Goal: Information Seeking & Learning: Learn about a topic

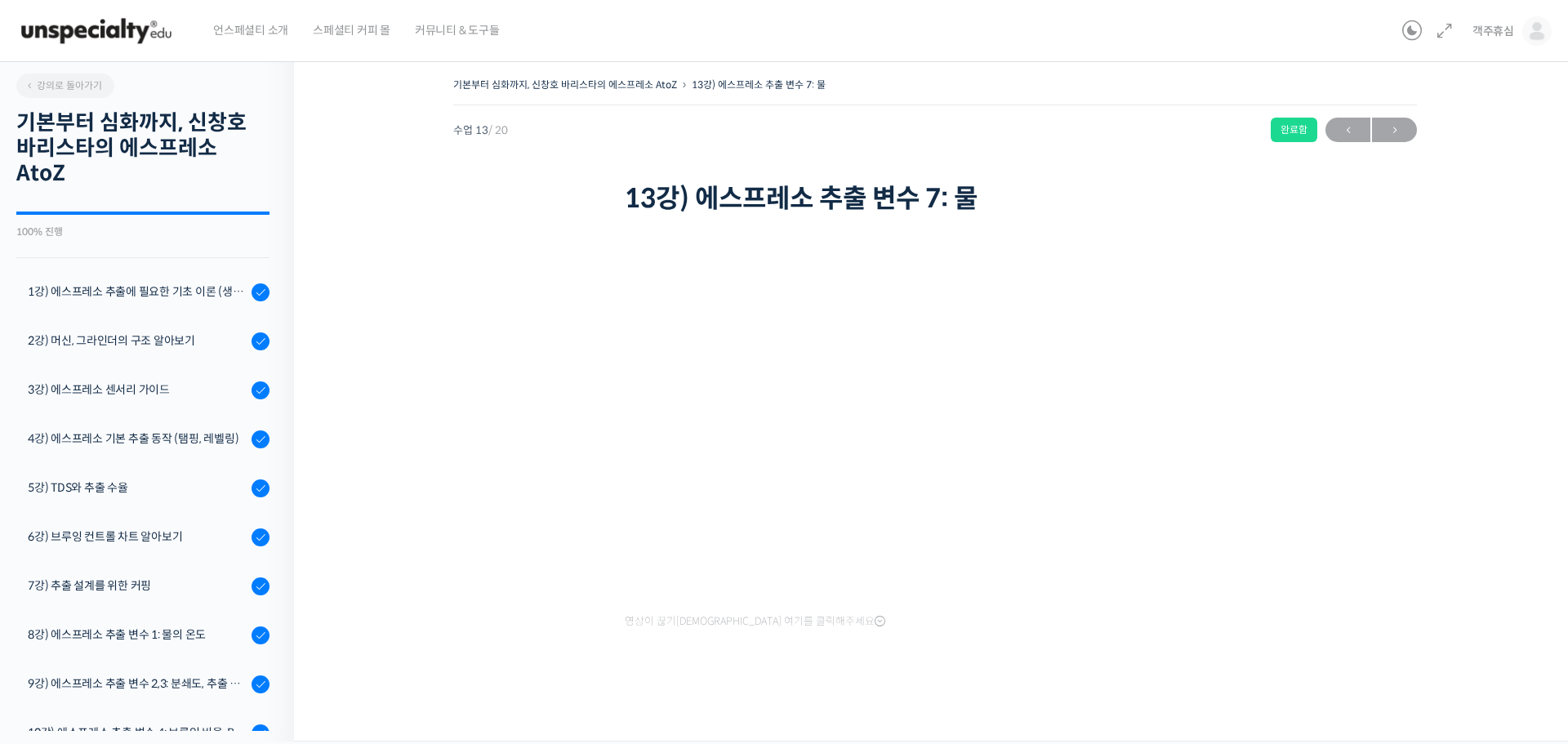
scroll to position [528, 0]
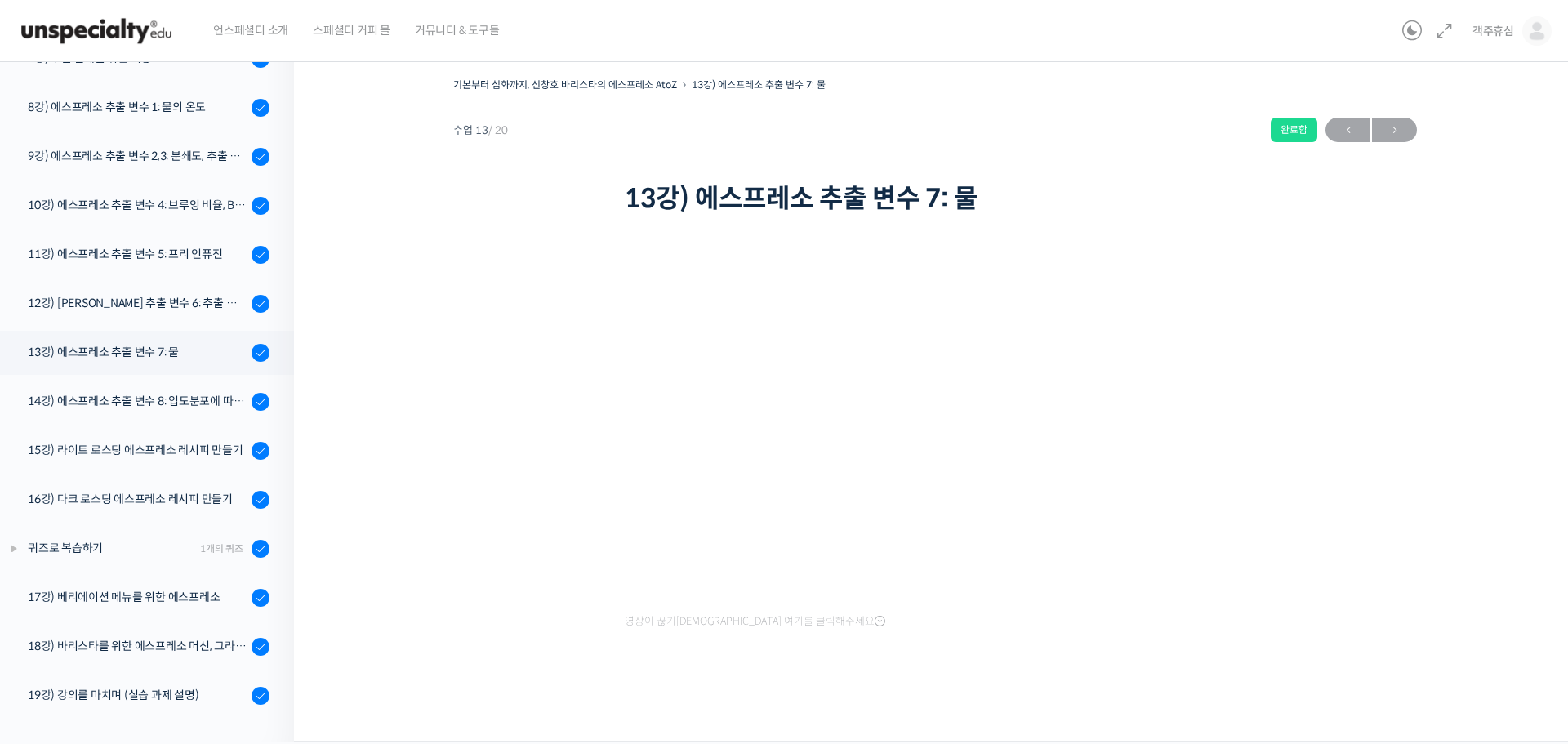
click at [115, 35] on img at bounding box center [95, 31] width 160 height 49
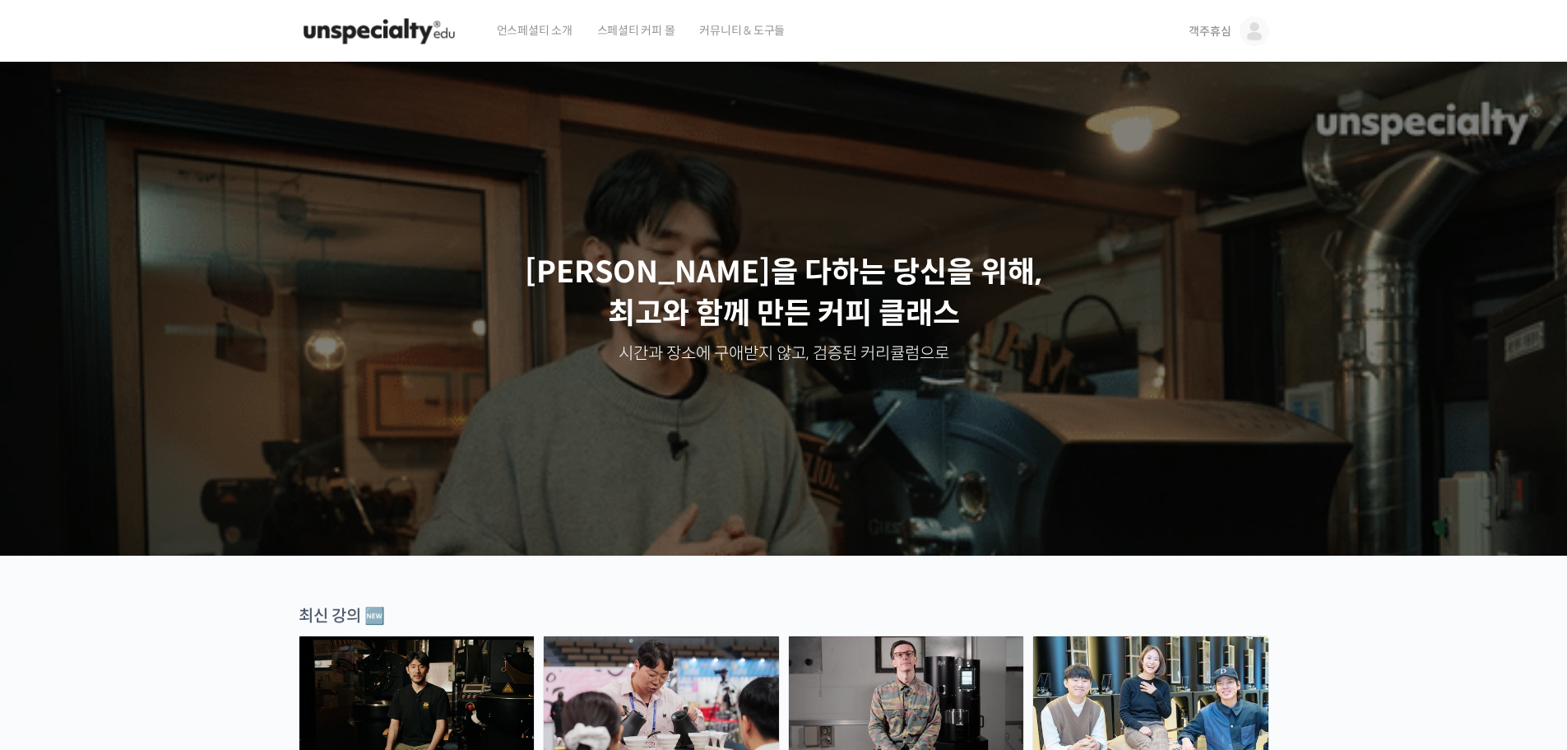
drag, startPoint x: 1386, startPoint y: 224, endPoint x: 1181, endPoint y: 16, distance: 292.7
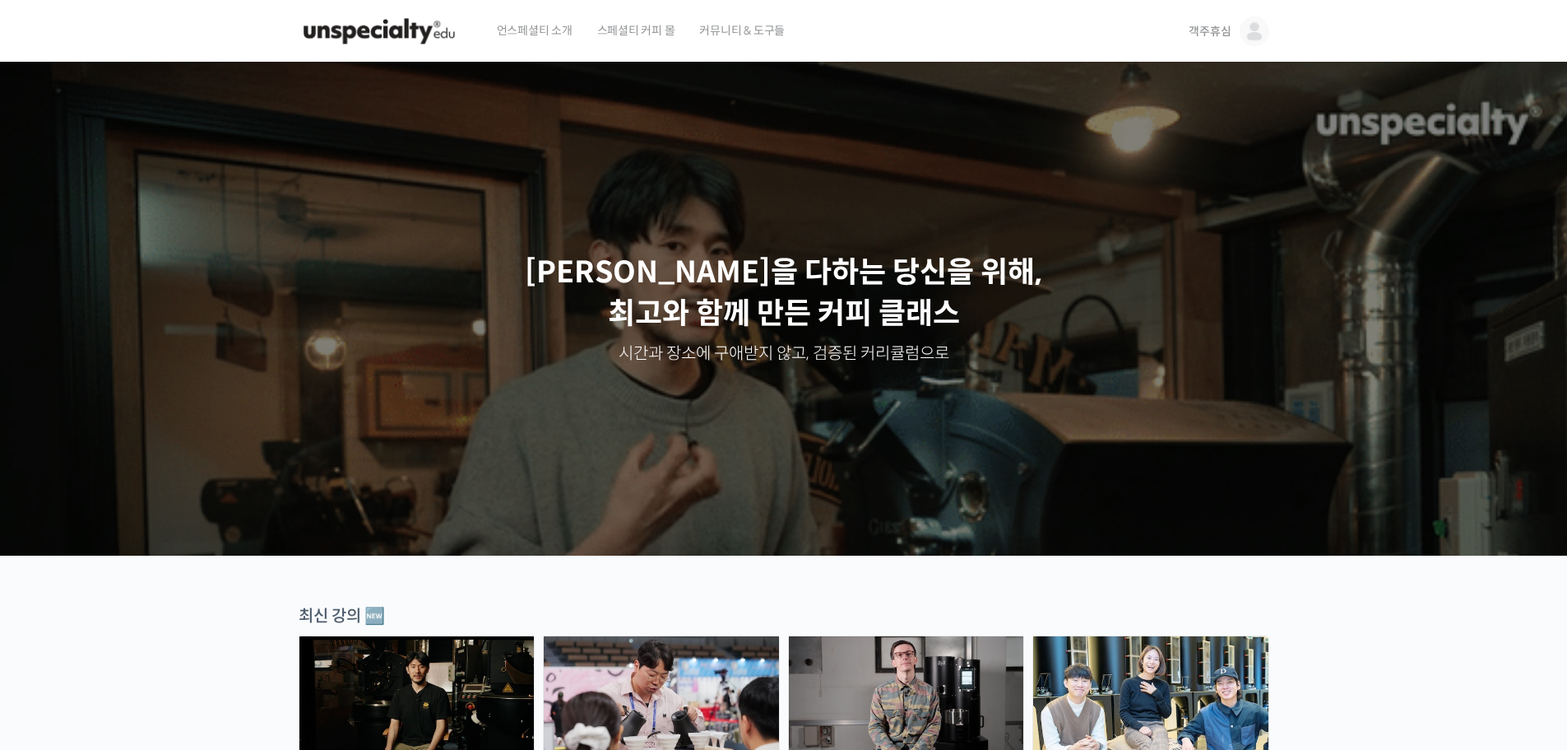
click at [1250, 26] on img at bounding box center [1255, 31] width 30 height 30
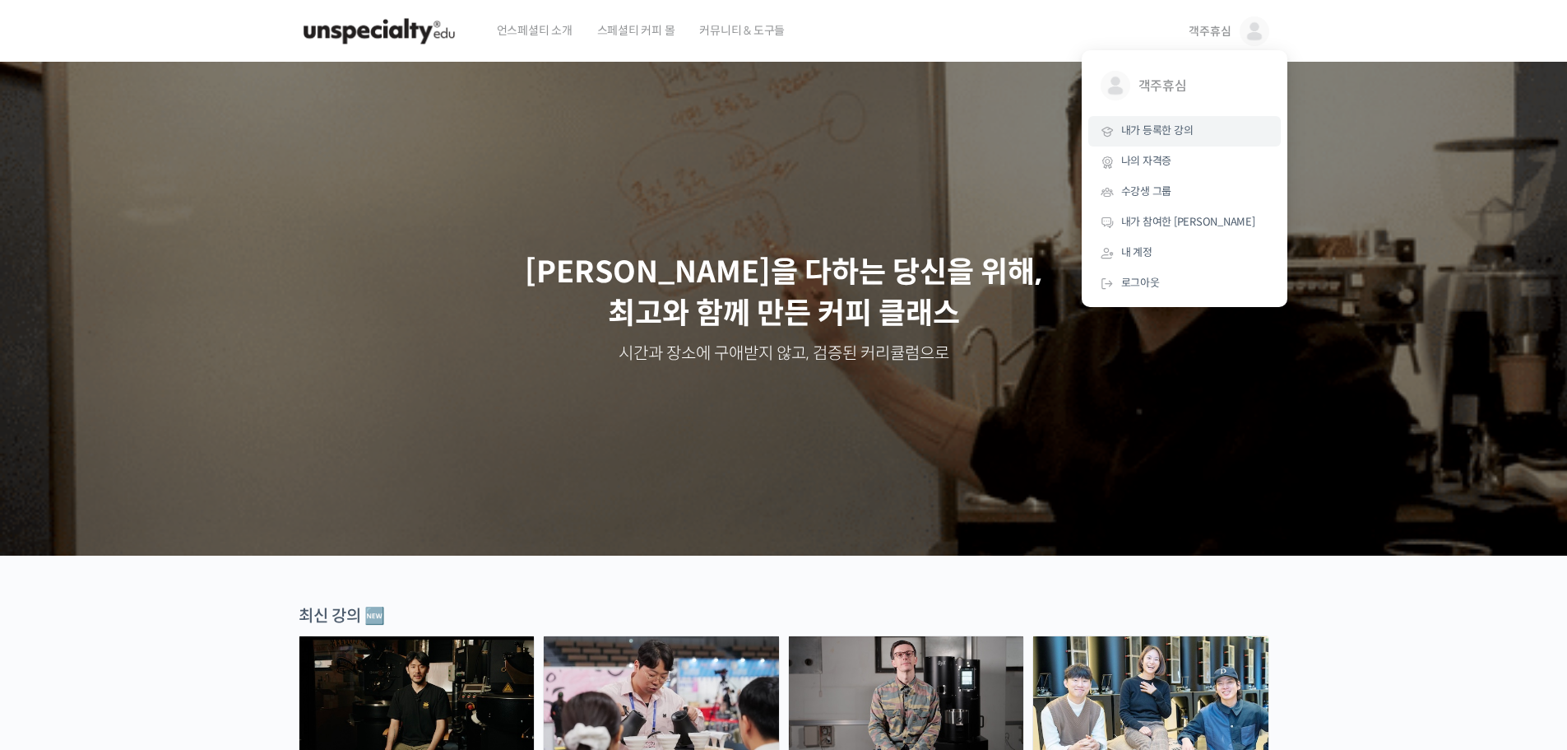
click at [1162, 130] on span "내가 등록한 강의" at bounding box center [1157, 130] width 72 height 14
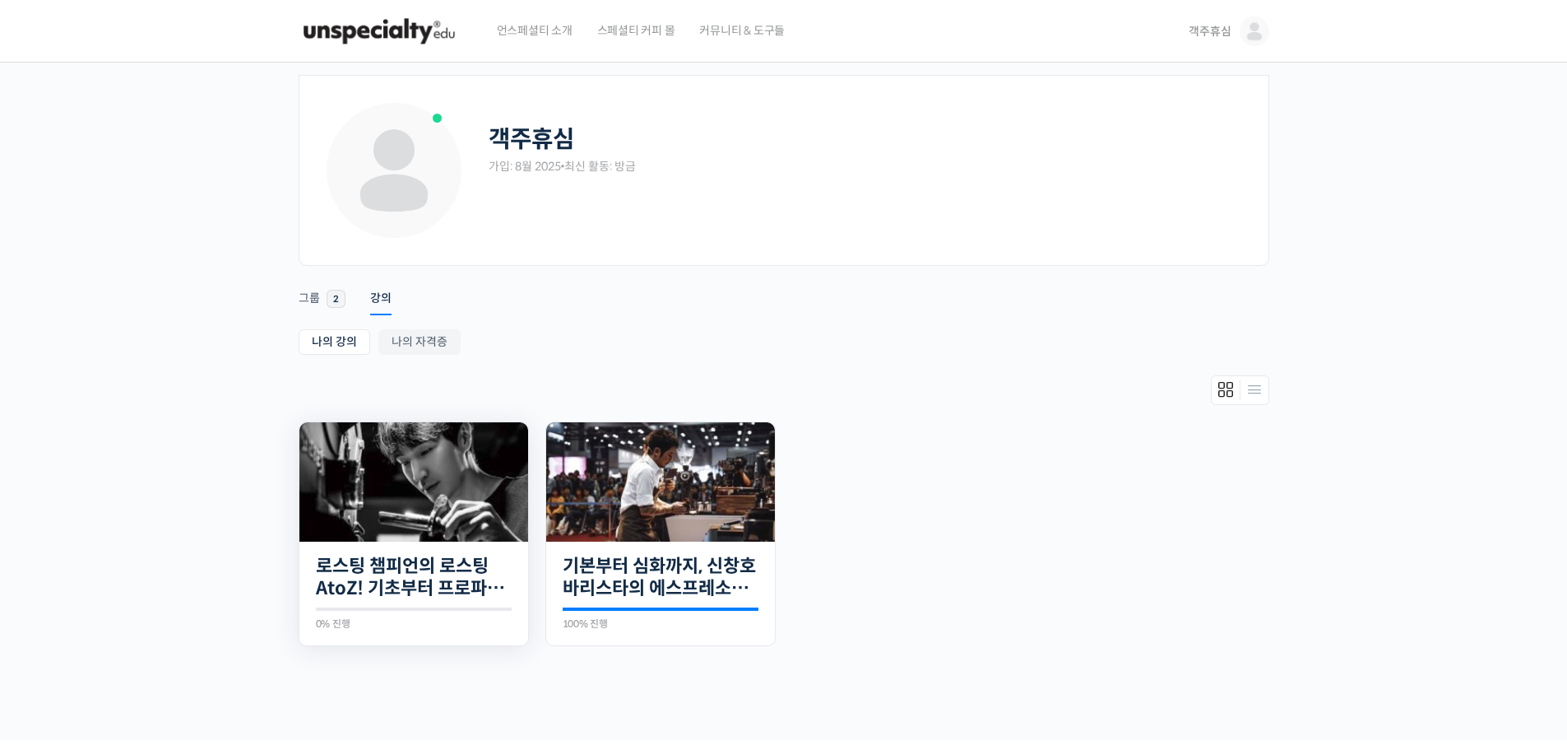
click at [508, 471] on img at bounding box center [414, 481] width 229 height 119
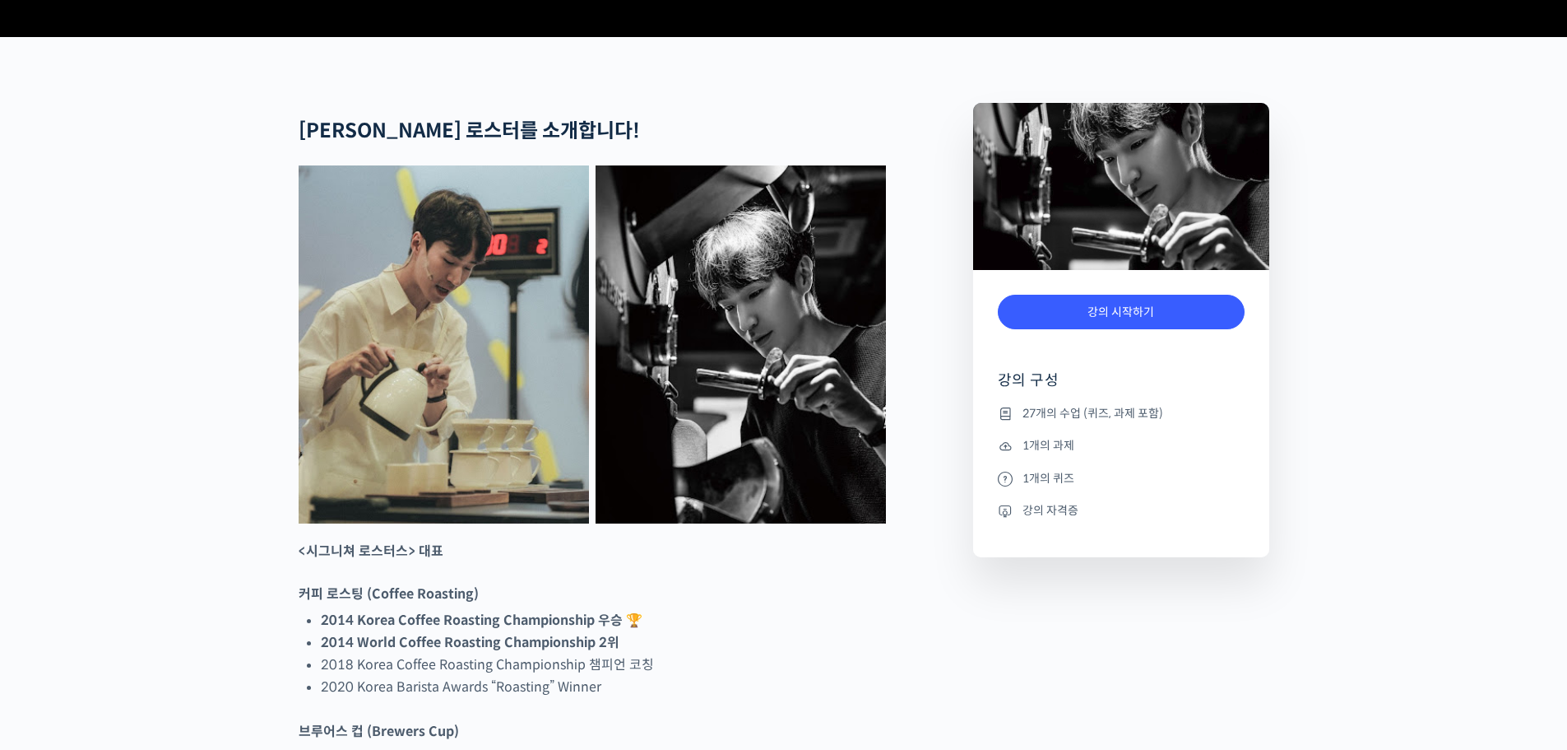
scroll to position [658, 0]
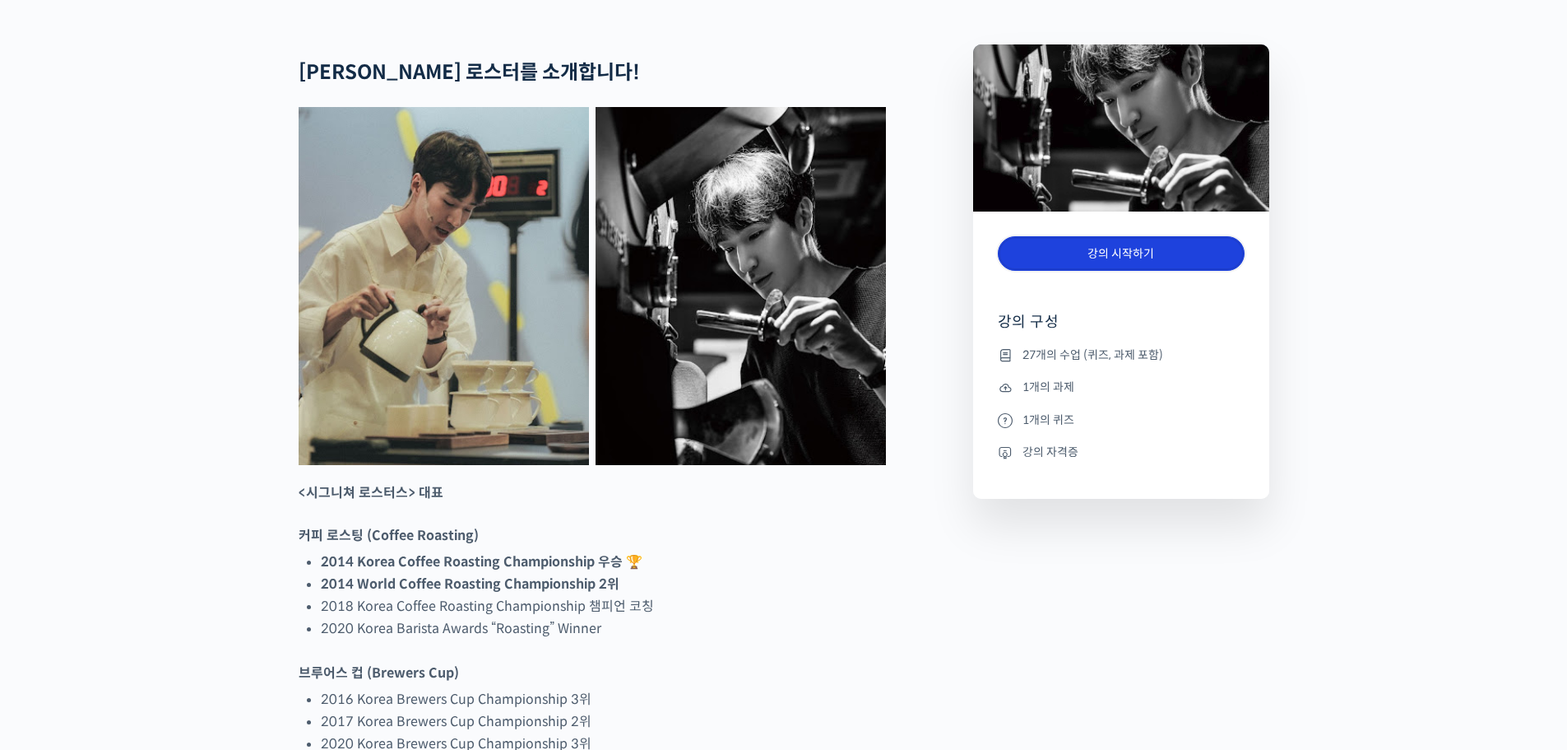
click at [1104, 272] on link "강의 시작하기" at bounding box center [1121, 253] width 247 height 35
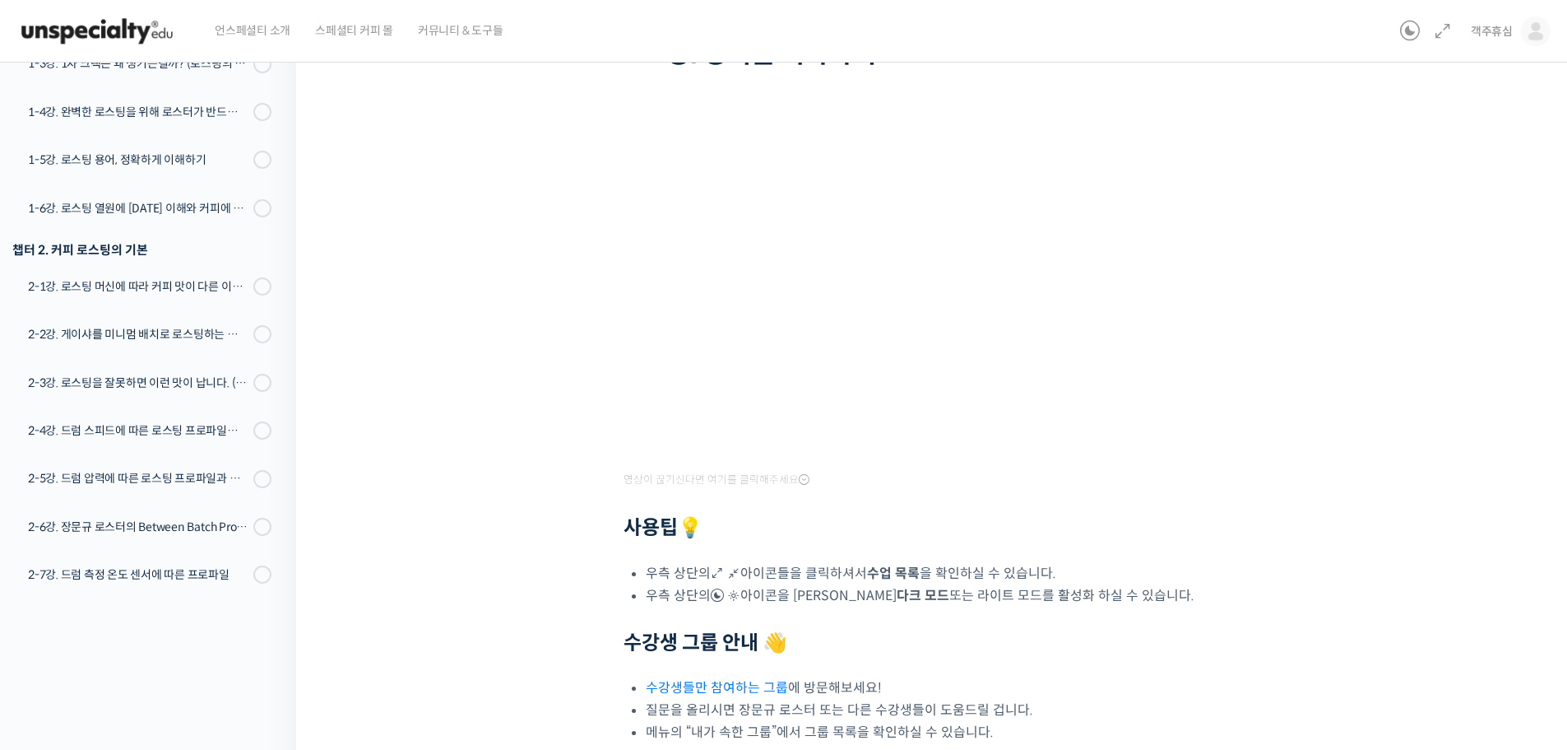
scroll to position [309, 0]
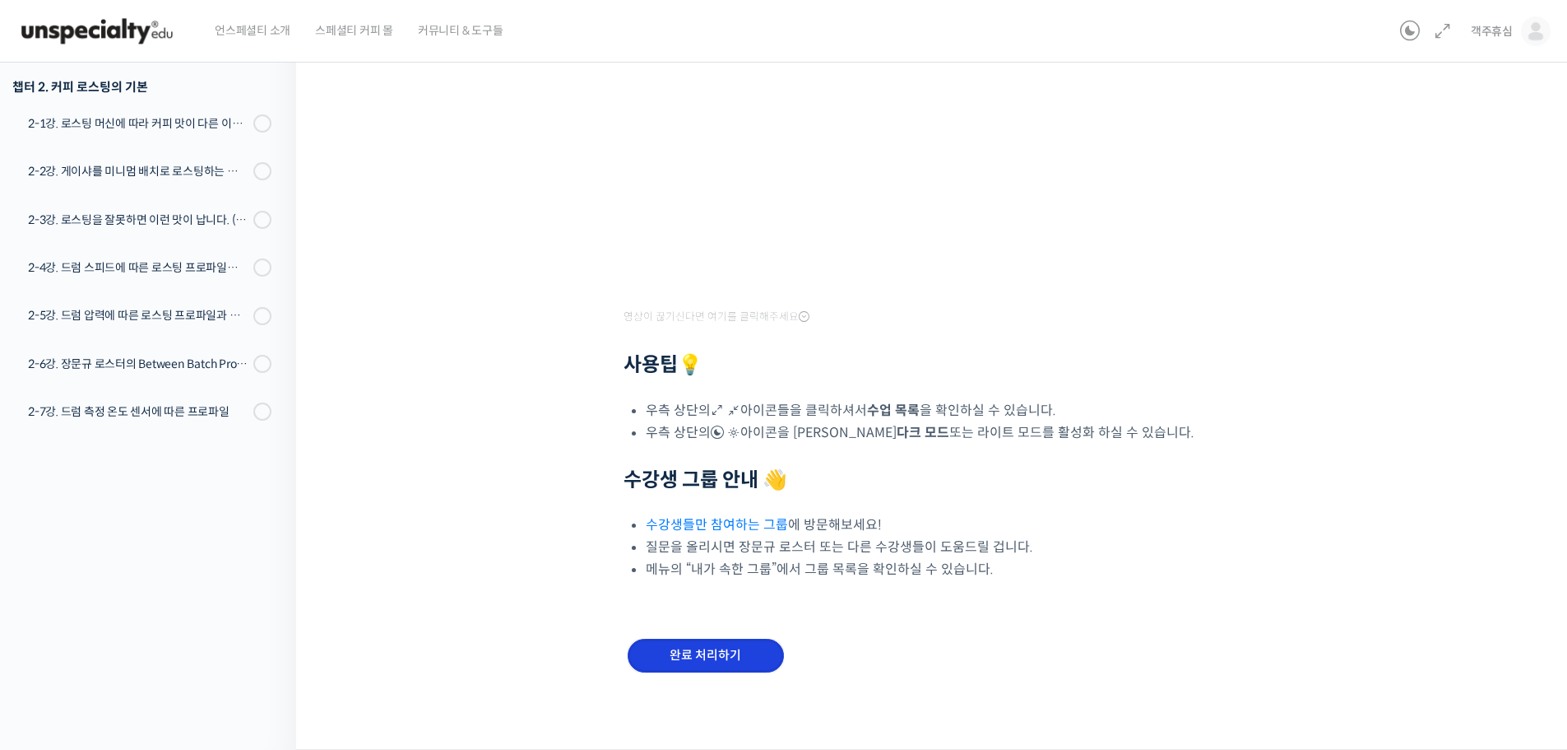
click at [728, 644] on input "완료 처리하기" at bounding box center [706, 655] width 156 height 34
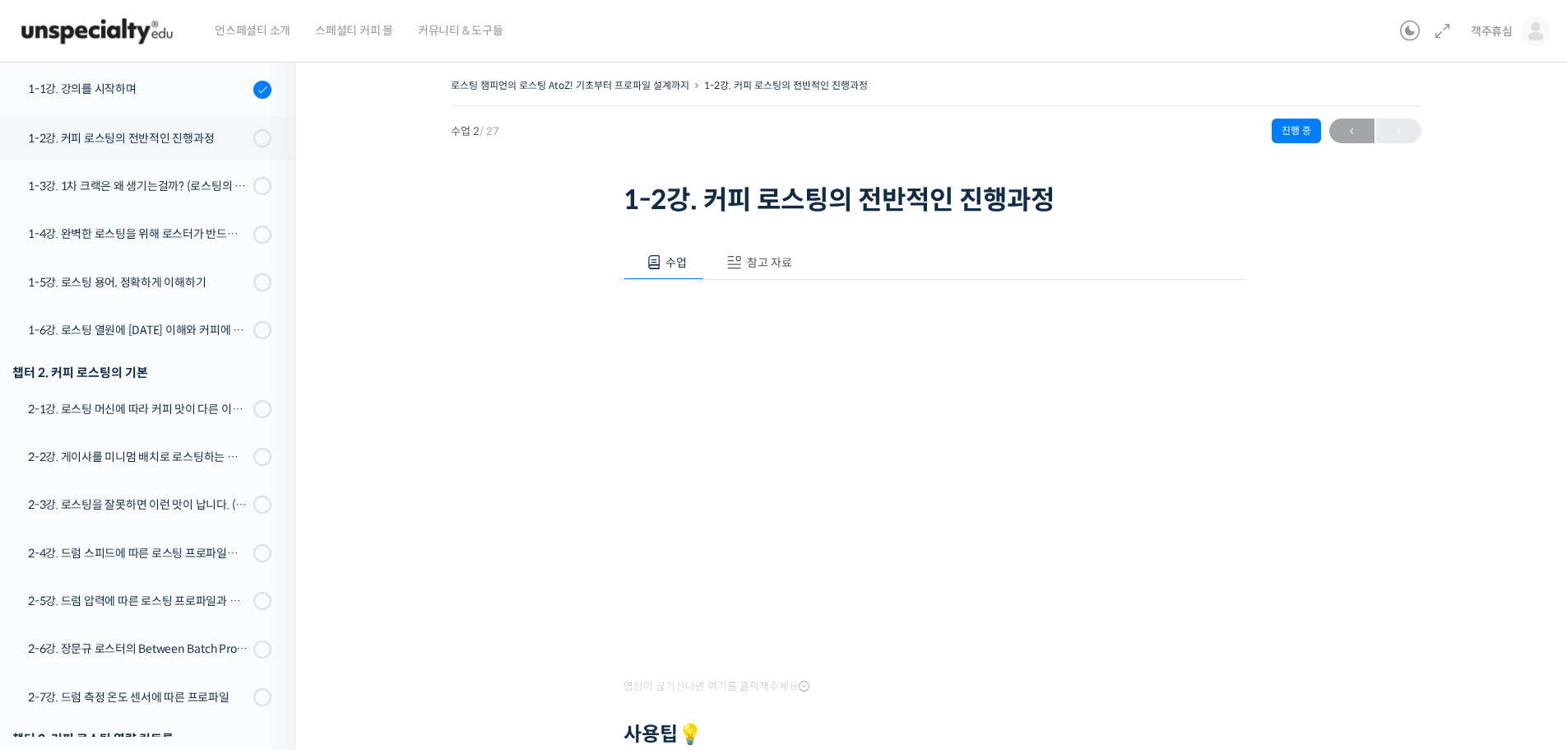
scroll to position [290, 0]
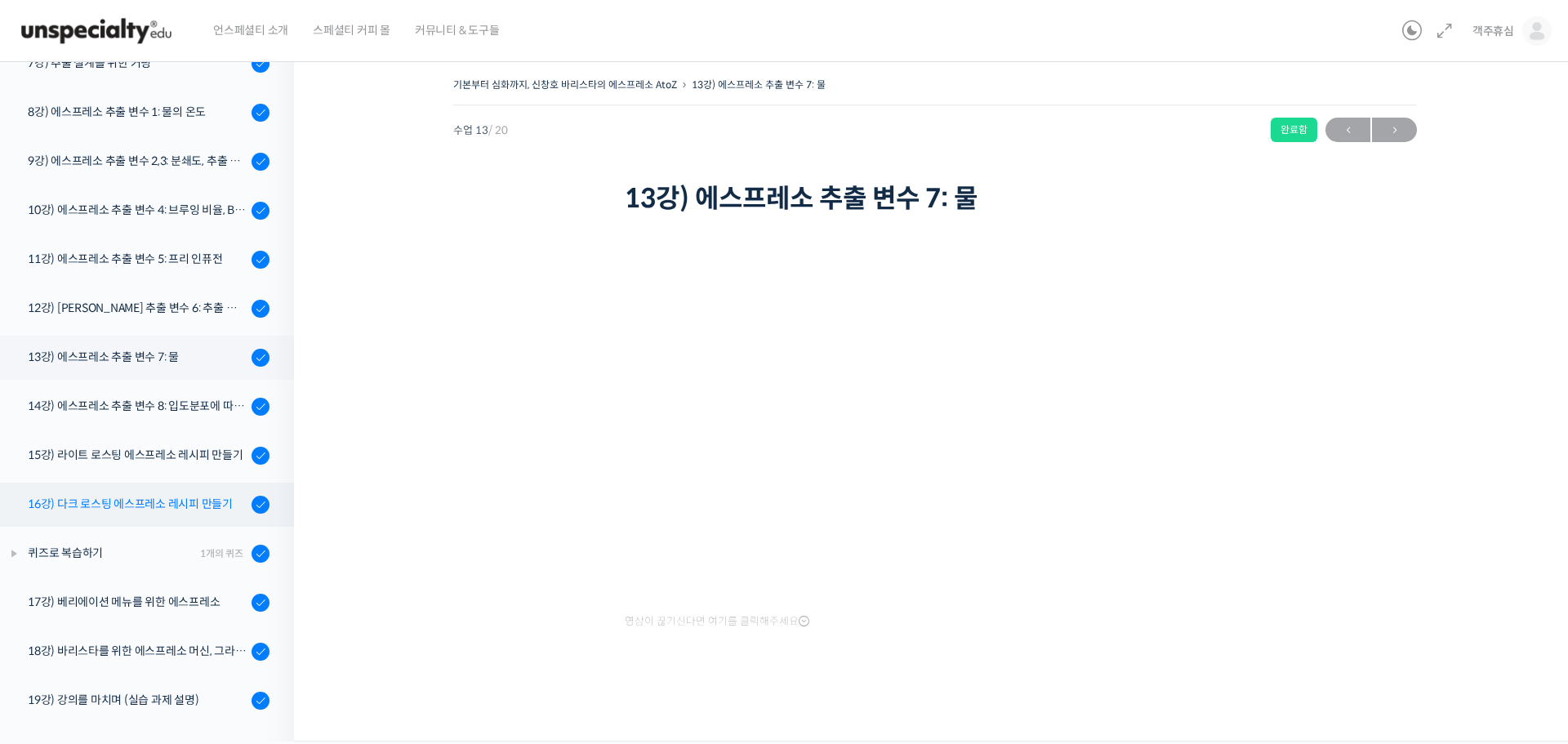
scroll to position [528, 0]
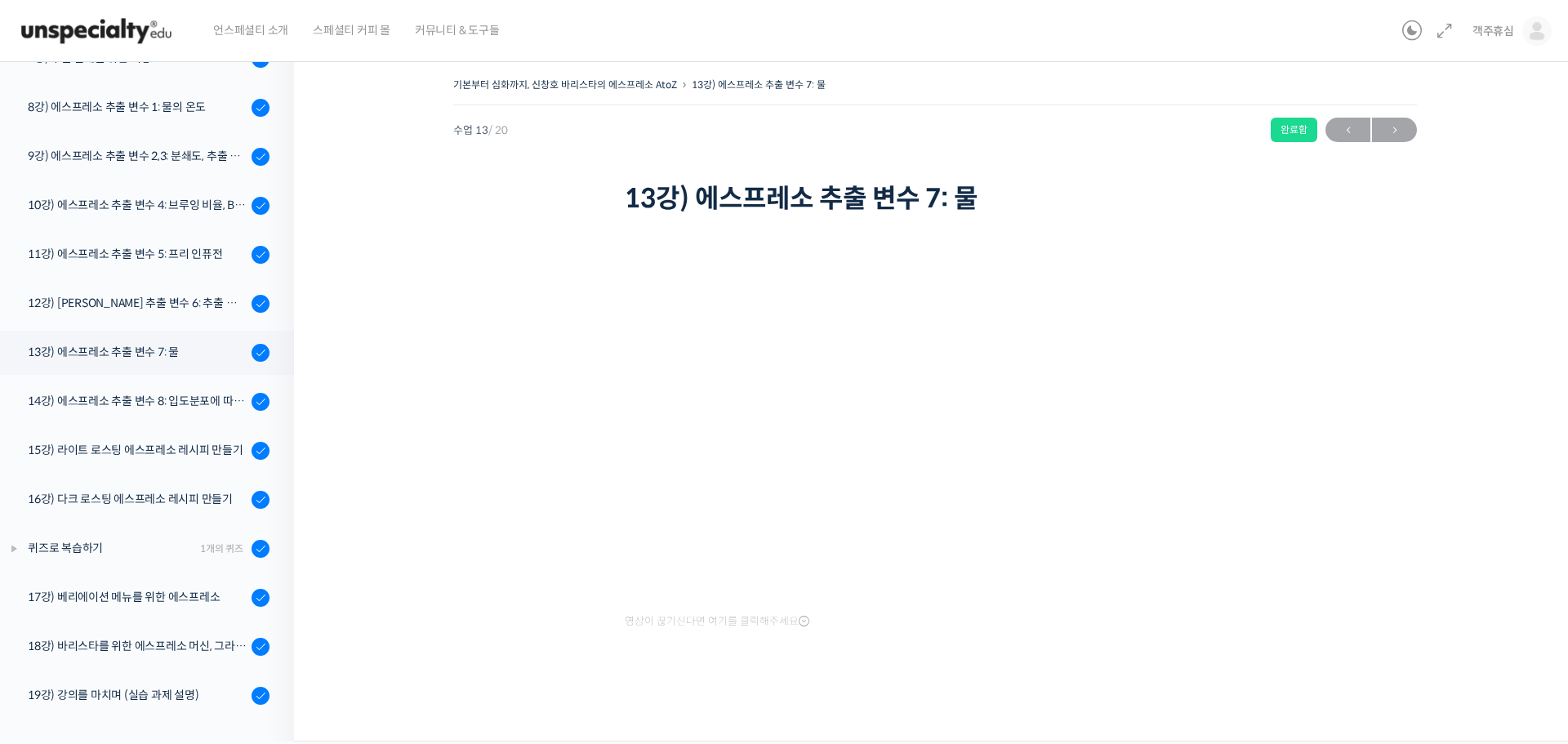
click at [113, 36] on img at bounding box center [95, 31] width 160 height 49
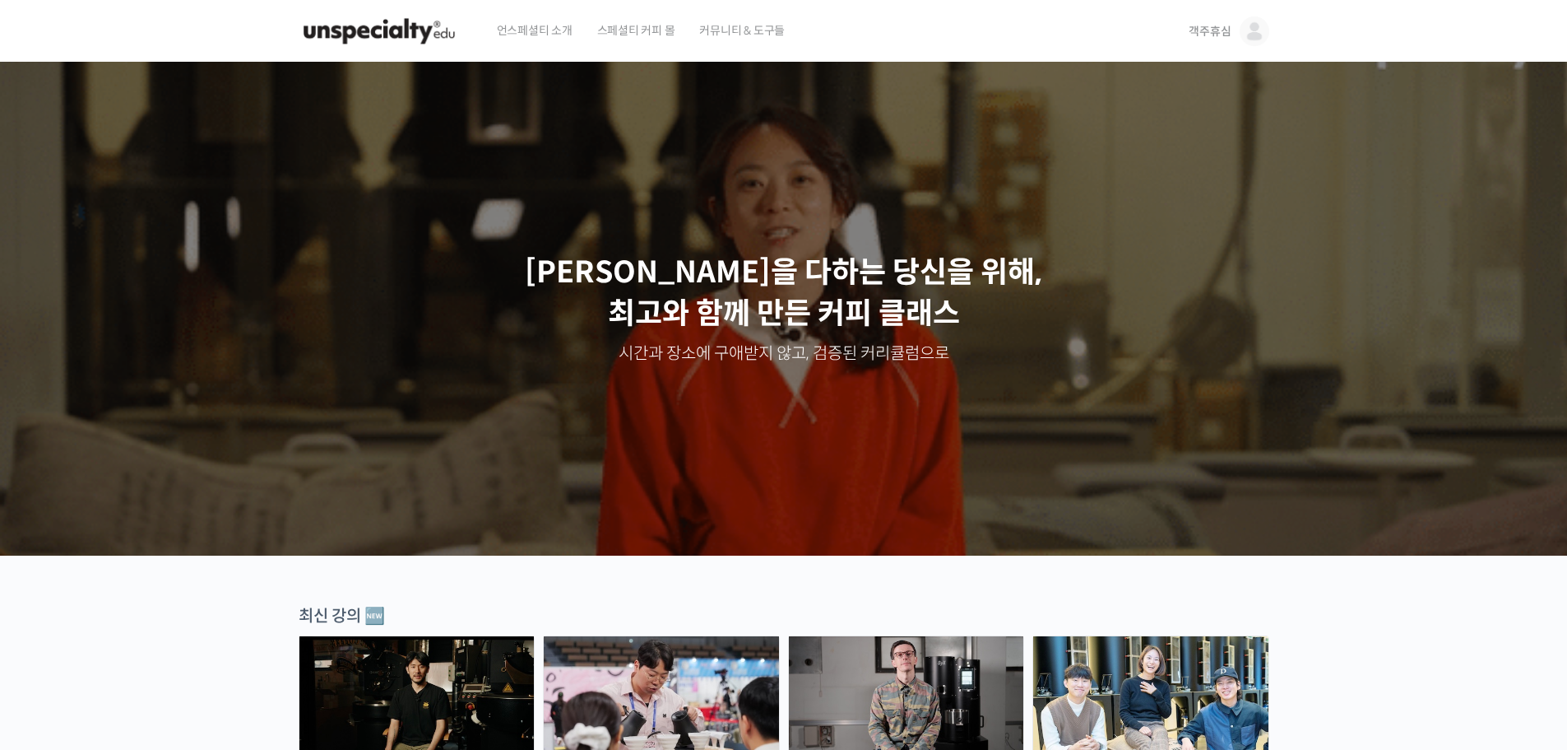
click at [1225, 31] on span "객주휴심" at bounding box center [1210, 31] width 42 height 15
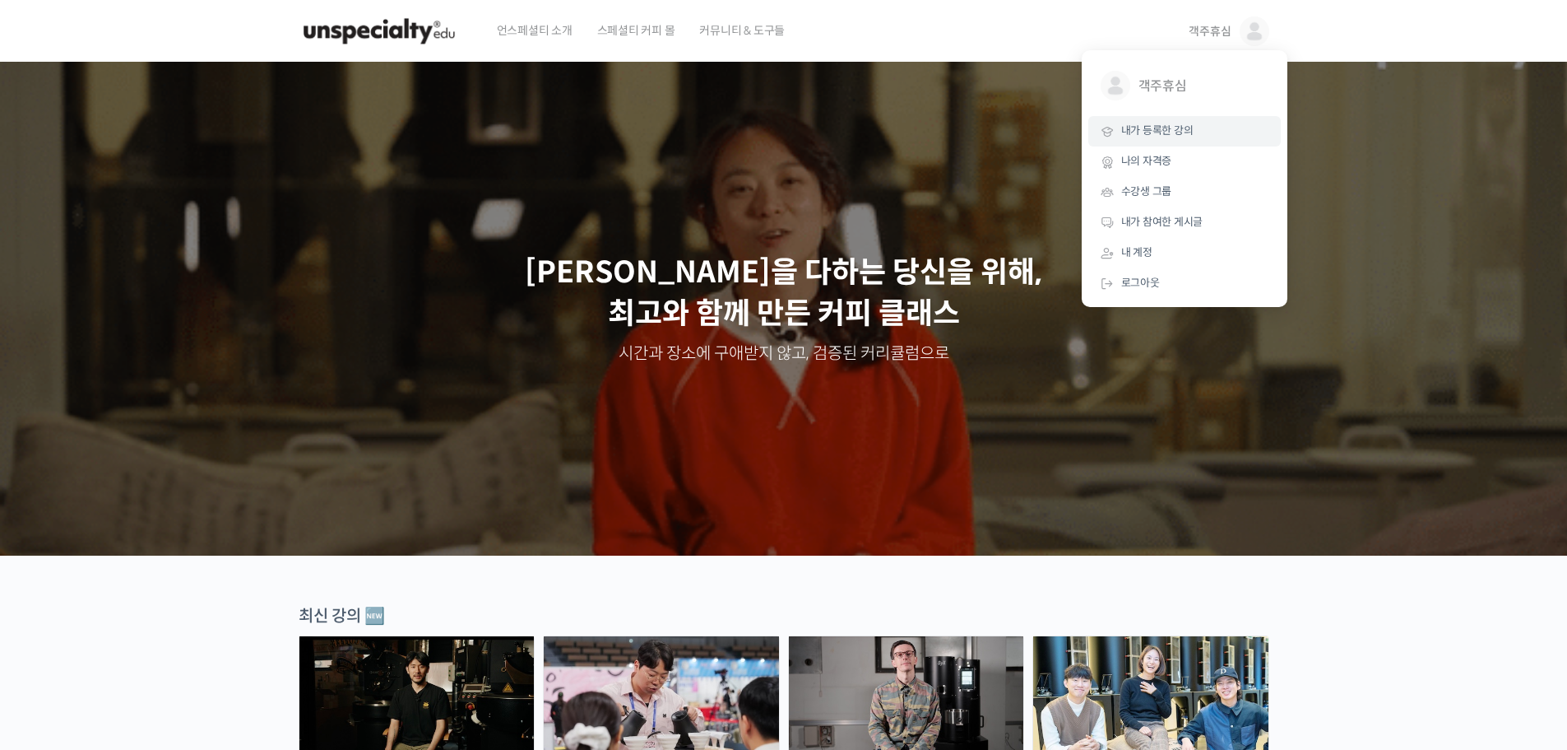
click at [1163, 128] on span "내가 등록한 강의" at bounding box center [1157, 130] width 72 height 14
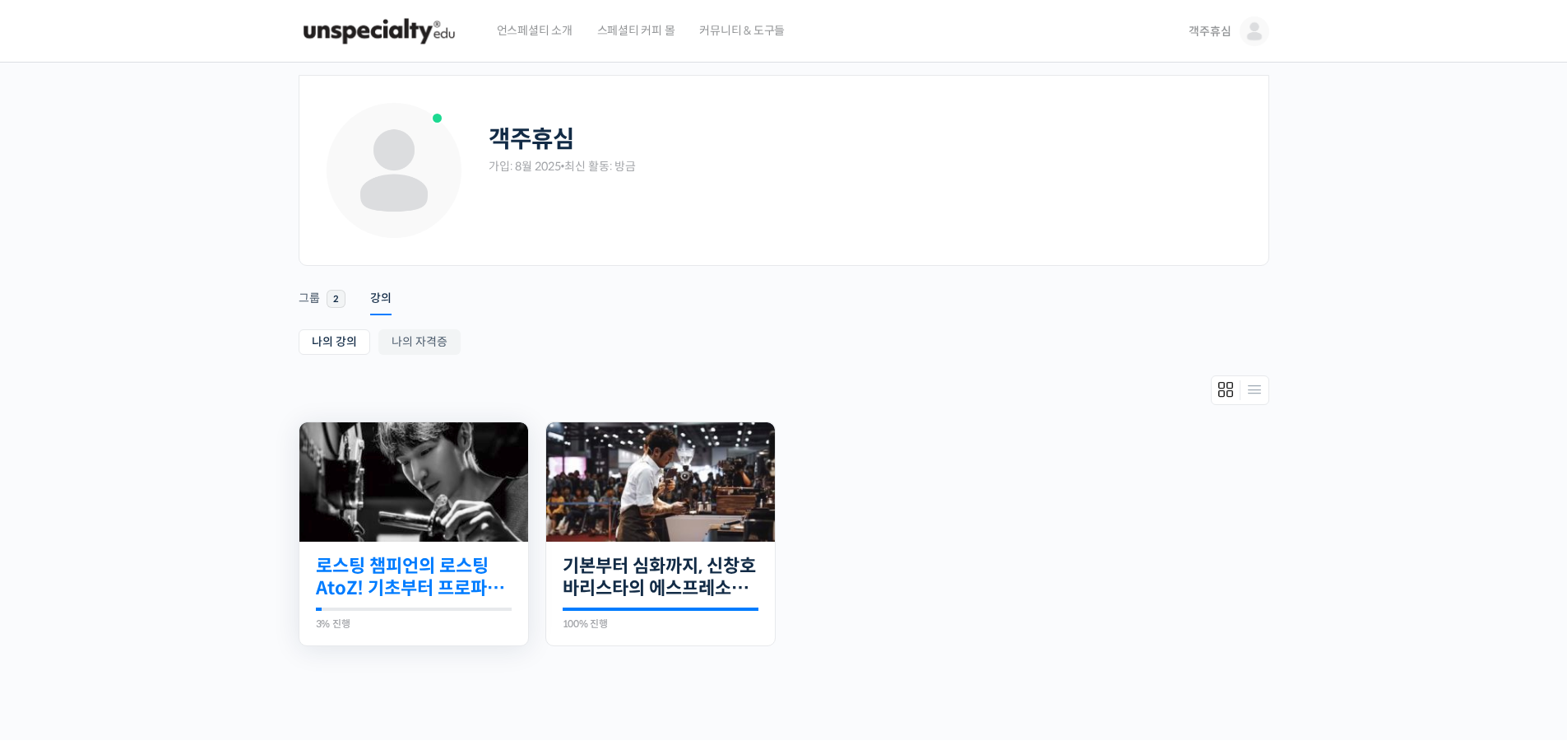
click at [438, 570] on link "로스팅 챔피언의 로스팅 AtoZ! 기초부터 프로파일 설계까지" at bounding box center [414, 577] width 196 height 45
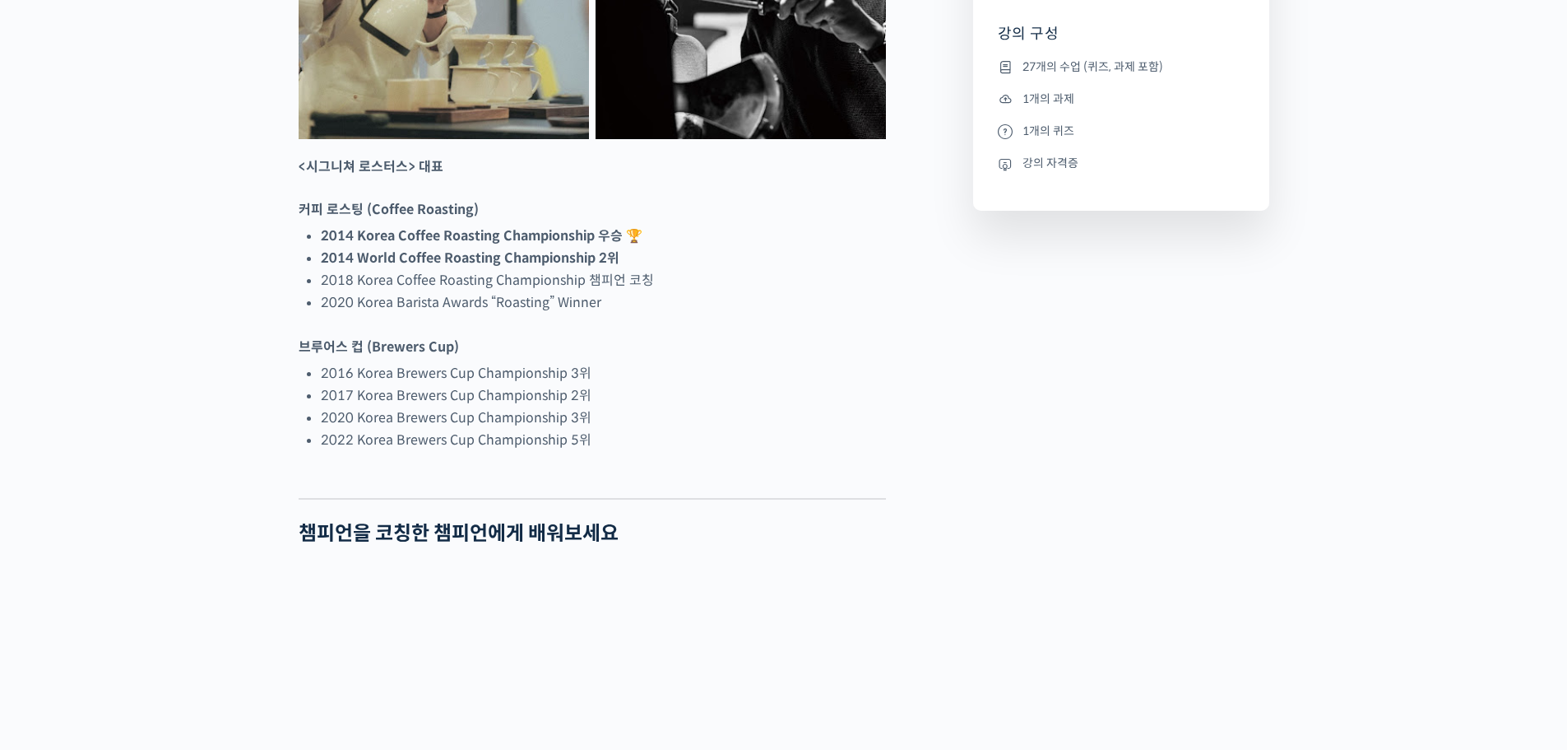
scroll to position [987, 0]
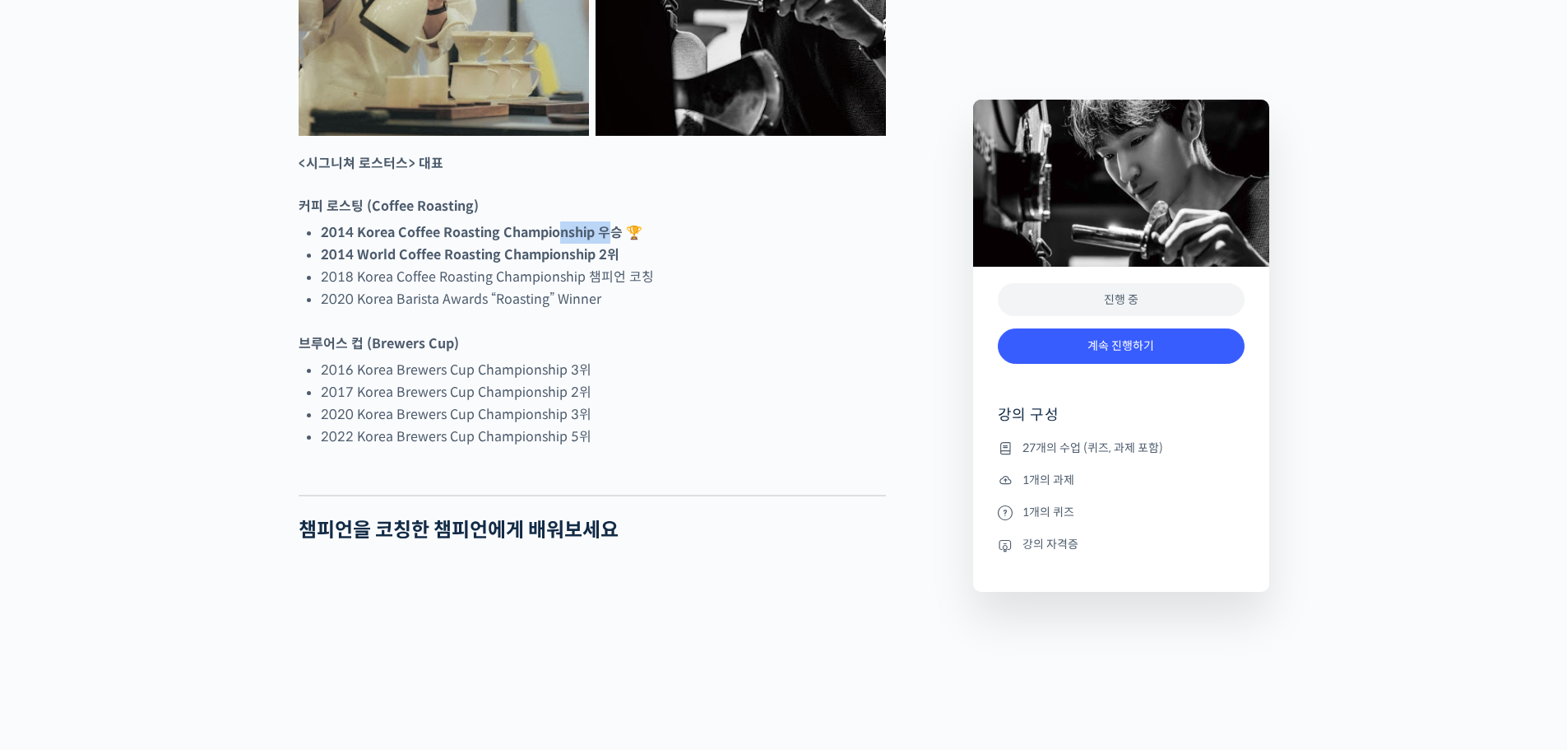
click at [513, 241] on strong "2014 Korea Coffee Roasting Championship 우승 🏆" at bounding box center [482, 232] width 322 height 17
click at [589, 288] on li "2018 Korea Coffee Roasting Championship 챔피언 코칭" at bounding box center [603, 277] width 565 height 22
drag, startPoint x: 670, startPoint y: 342, endPoint x: 657, endPoint y: 342, distance: 12.3
click at [668, 288] on li "2018 Korea Coffee Roasting Championship 챔피언 코칭" at bounding box center [603, 277] width 565 height 22
drag, startPoint x: 632, startPoint y: 344, endPoint x: 595, endPoint y: 369, distance: 44.5
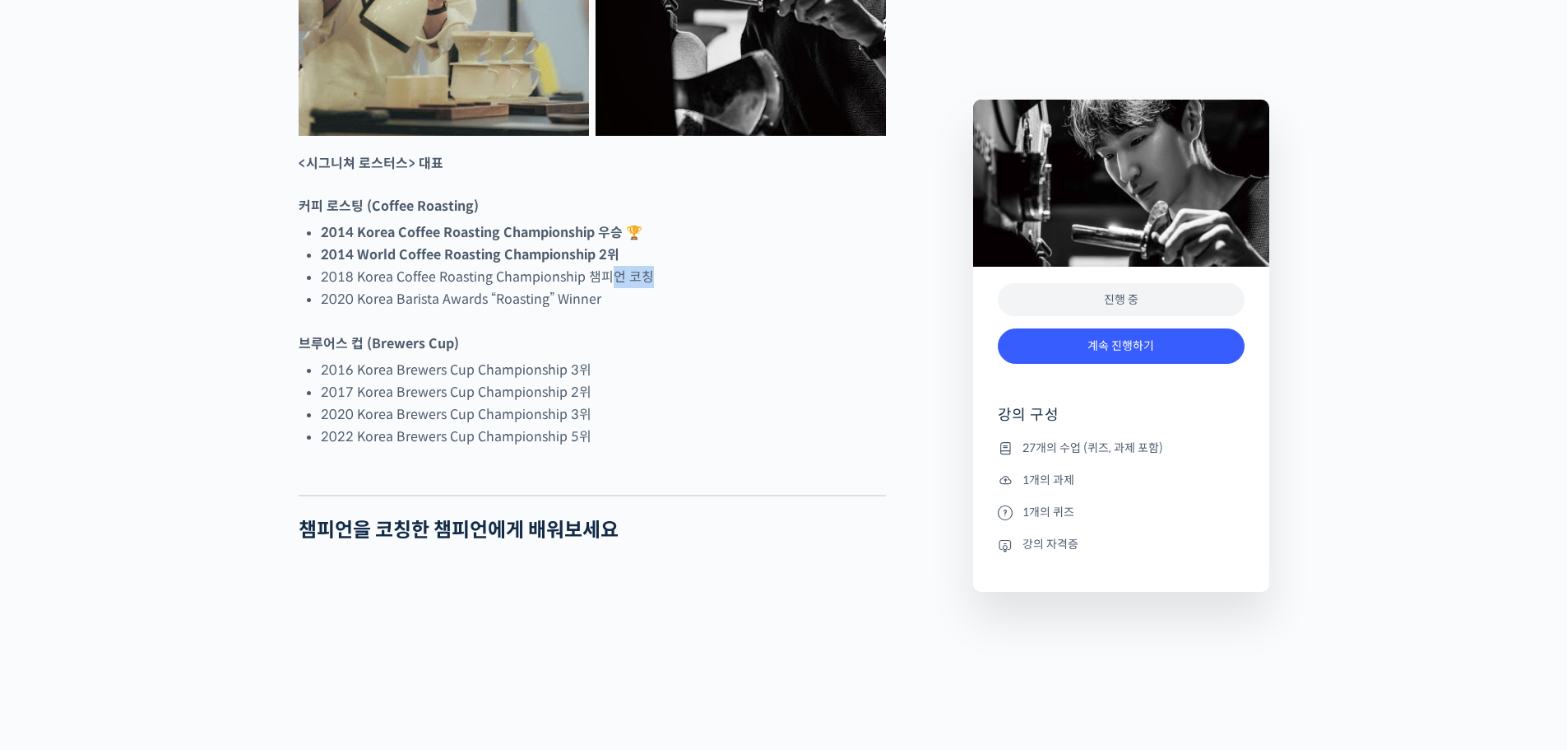
click at [578, 288] on li "2018 Korea Coffee Roasting Championship 챔피언 코칭" at bounding box center [603, 277] width 565 height 22
drag, startPoint x: 604, startPoint y: 364, endPoint x: 482, endPoint y: 360, distance: 121.8
click at [481, 310] on li "2020 Korea Barista Awards “Roasting” Winner" at bounding box center [603, 299] width 565 height 22
drag, startPoint x: 361, startPoint y: 434, endPoint x: 444, endPoint y: 448, distance: 84.3
click at [478, 381] on li "2016 Korea Brewers Cup Championship 3위" at bounding box center [603, 370] width 565 height 22
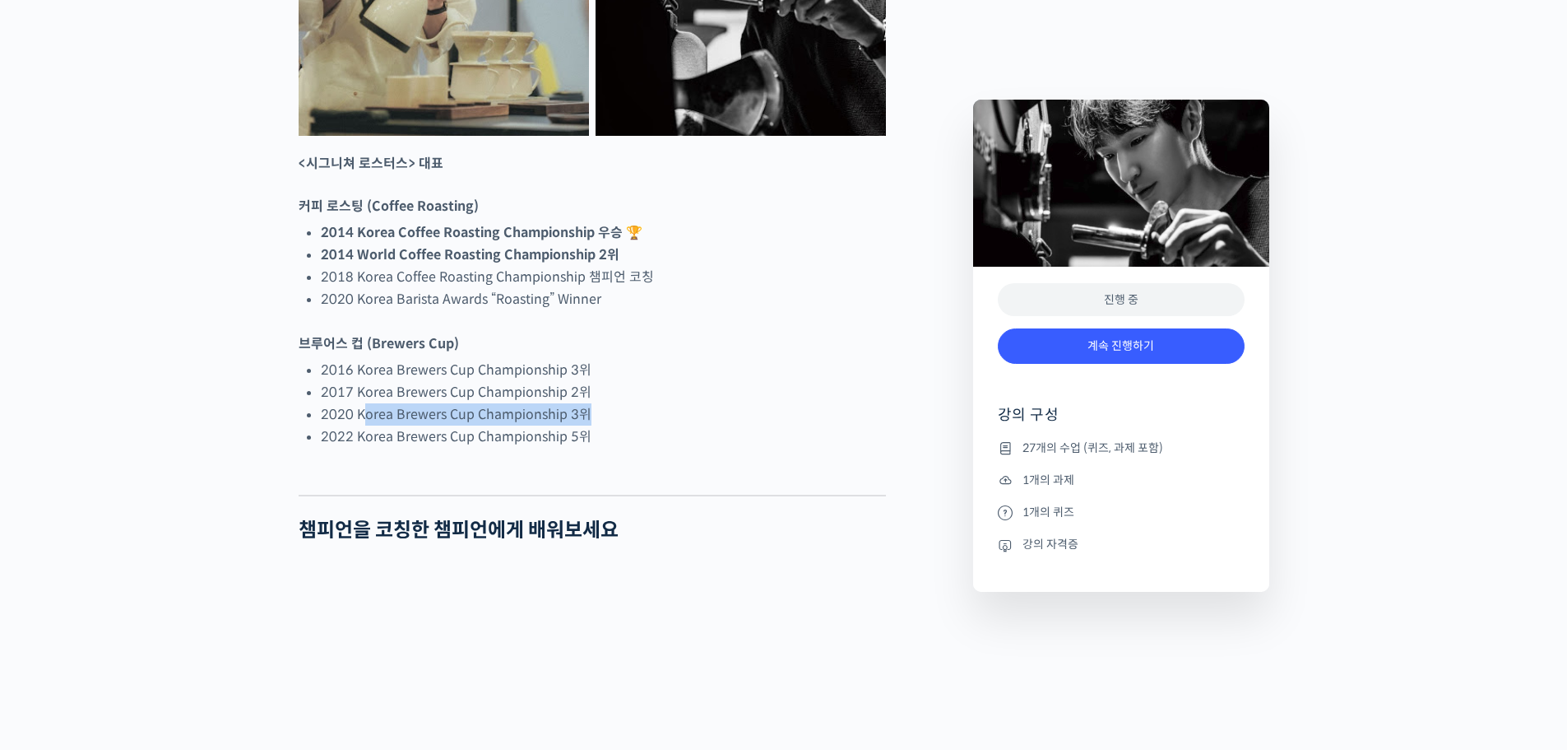
drag, startPoint x: 362, startPoint y: 466, endPoint x: 586, endPoint y: 472, distance: 223.9
click at [587, 425] on li "2020 Korea Brewers Cup Championship 3위" at bounding box center [603, 414] width 565 height 22
click at [476, 381] on li "2016 Korea Brewers Cup Championship 3위" at bounding box center [603, 370] width 565 height 22
click at [553, 448] on li "2022 Korea Brewers Cup Championship 5위" at bounding box center [603, 436] width 565 height 22
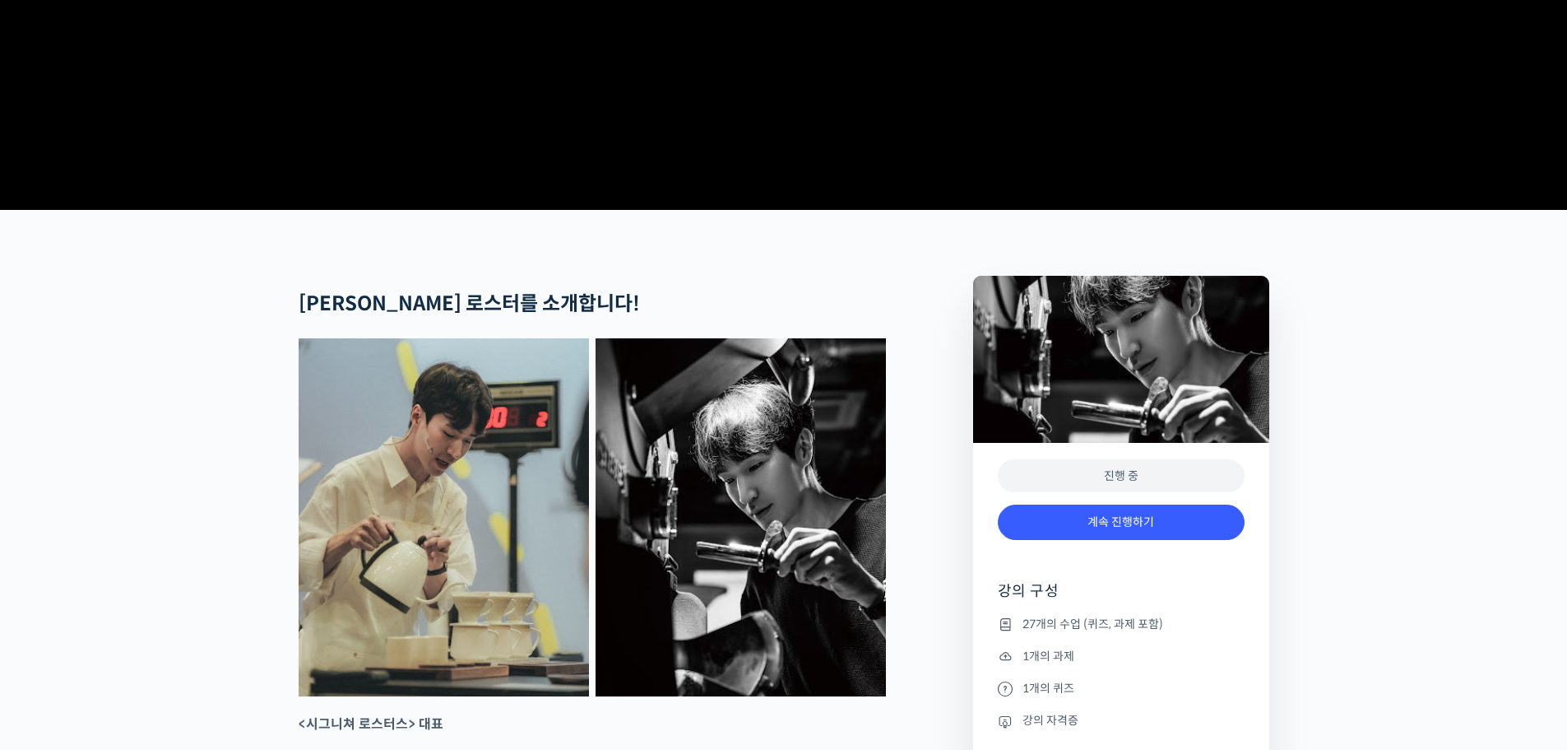
scroll to position [411, 0]
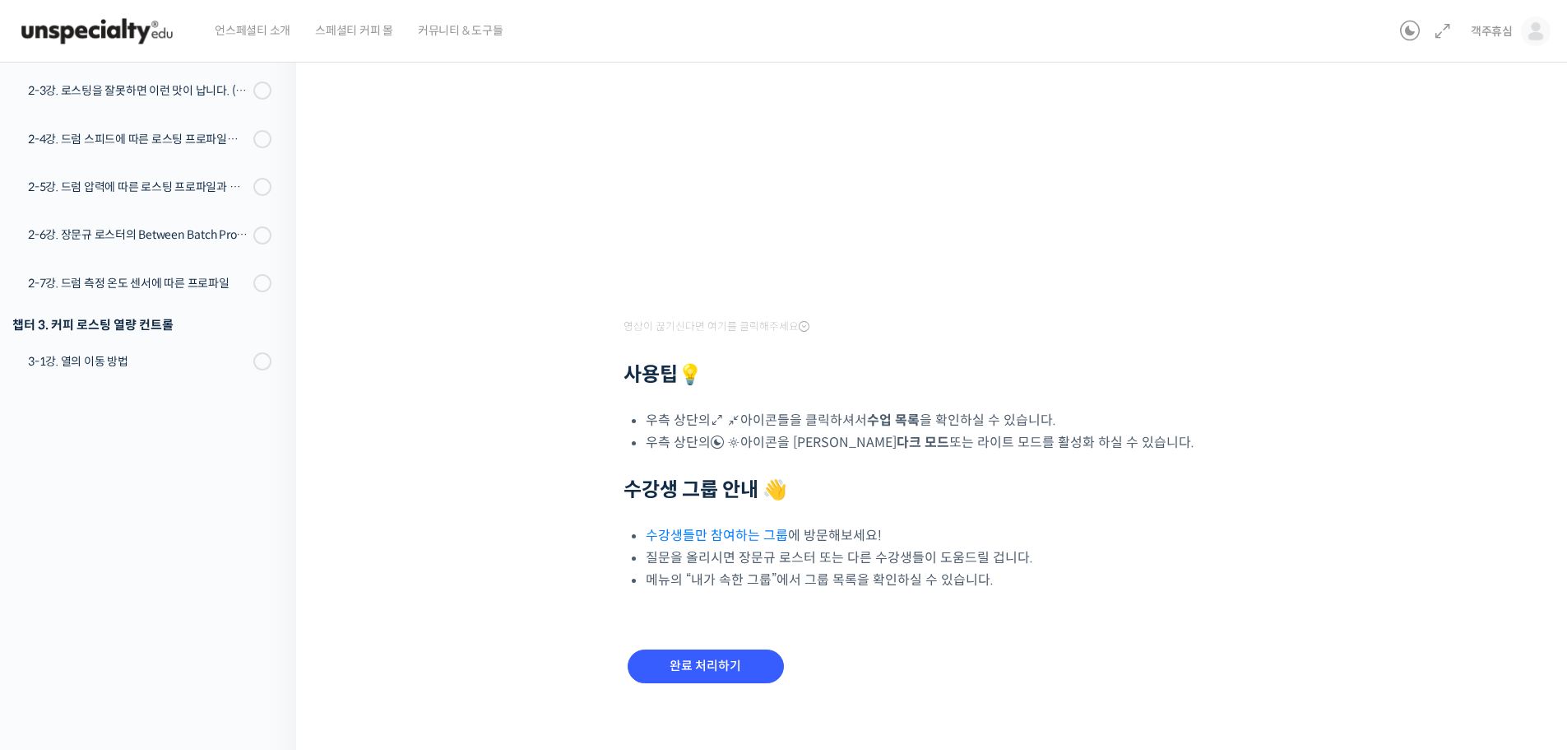
scroll to position [370, 0]
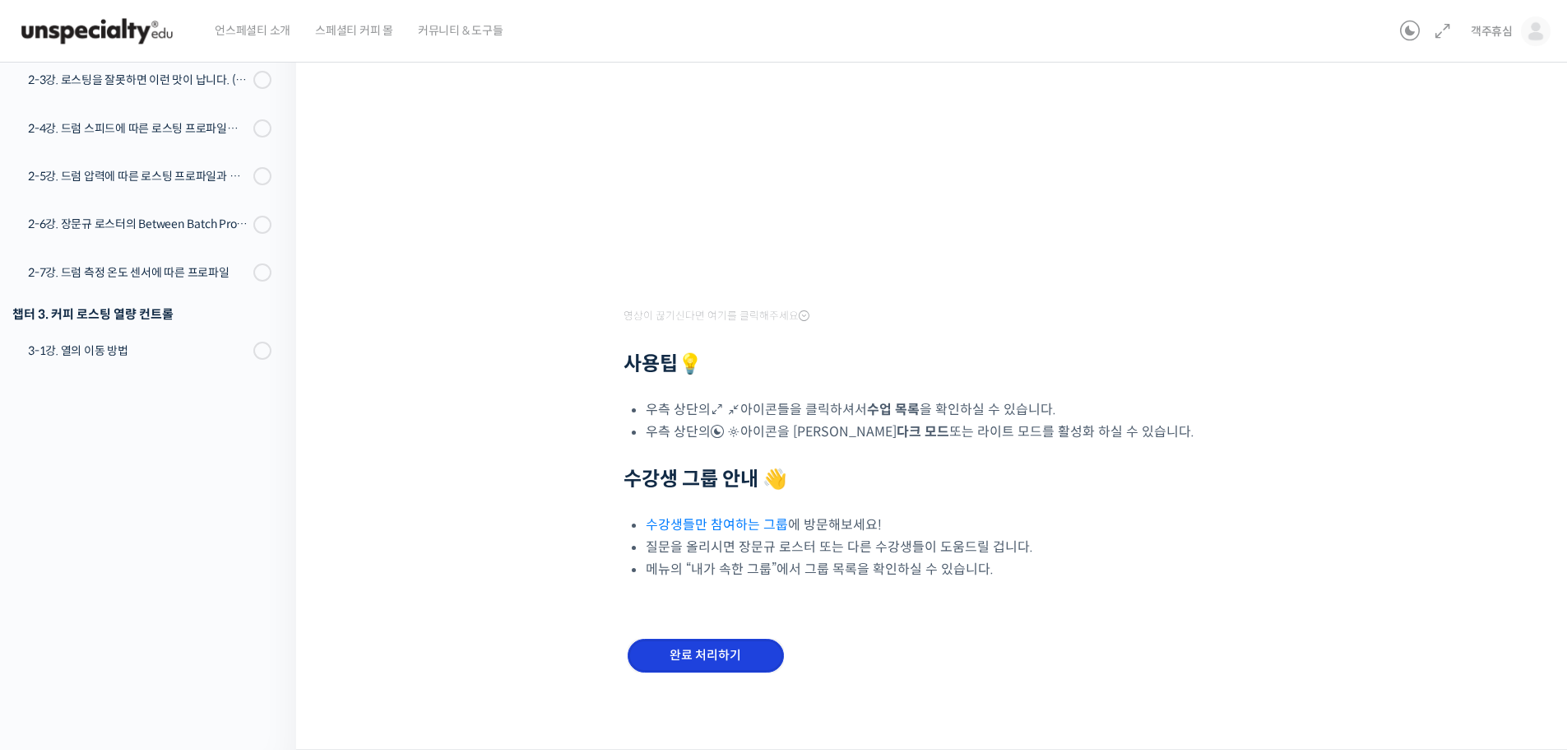
click at [713, 655] on input "완료 처리하기" at bounding box center [706, 655] width 156 height 34
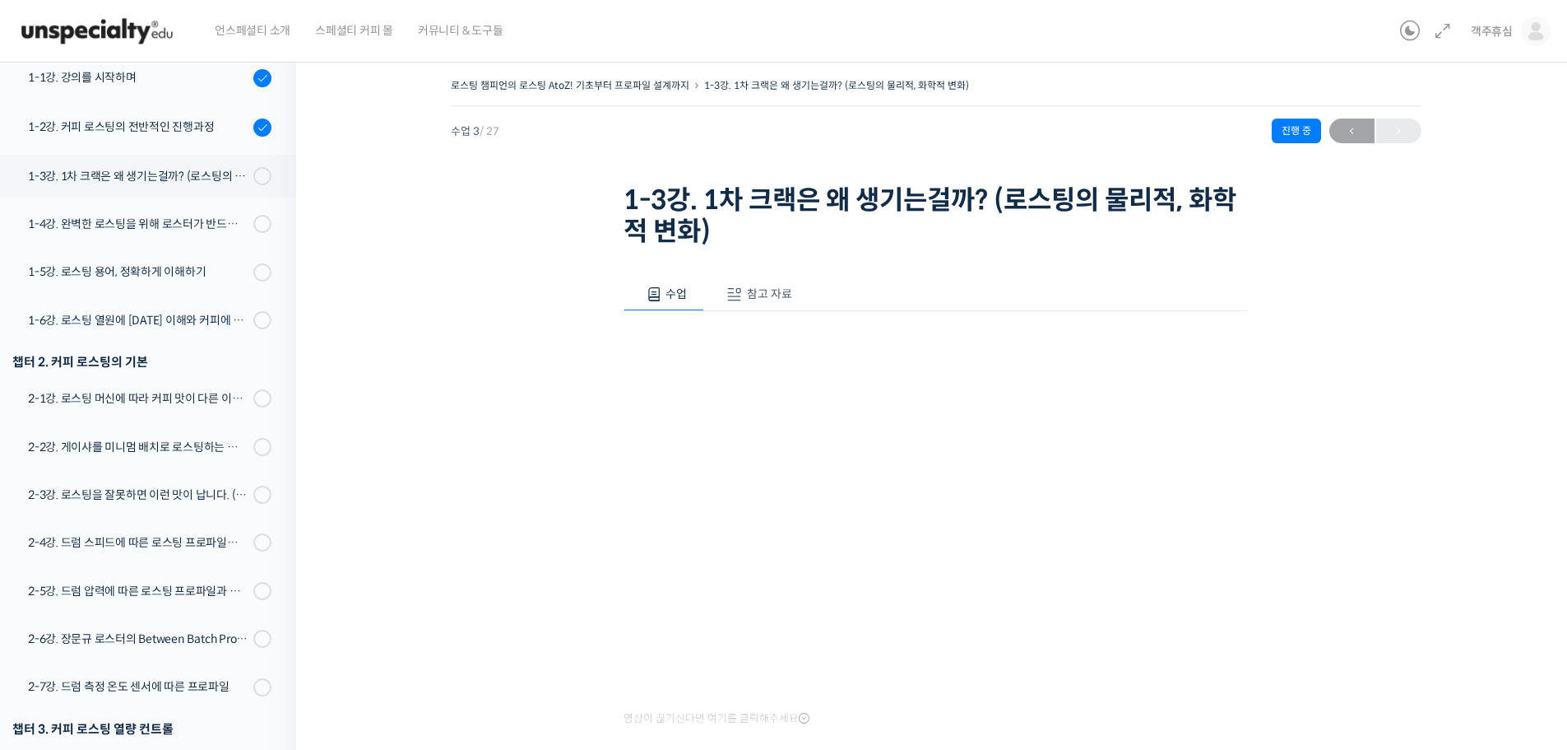
scroll to position [10, 0]
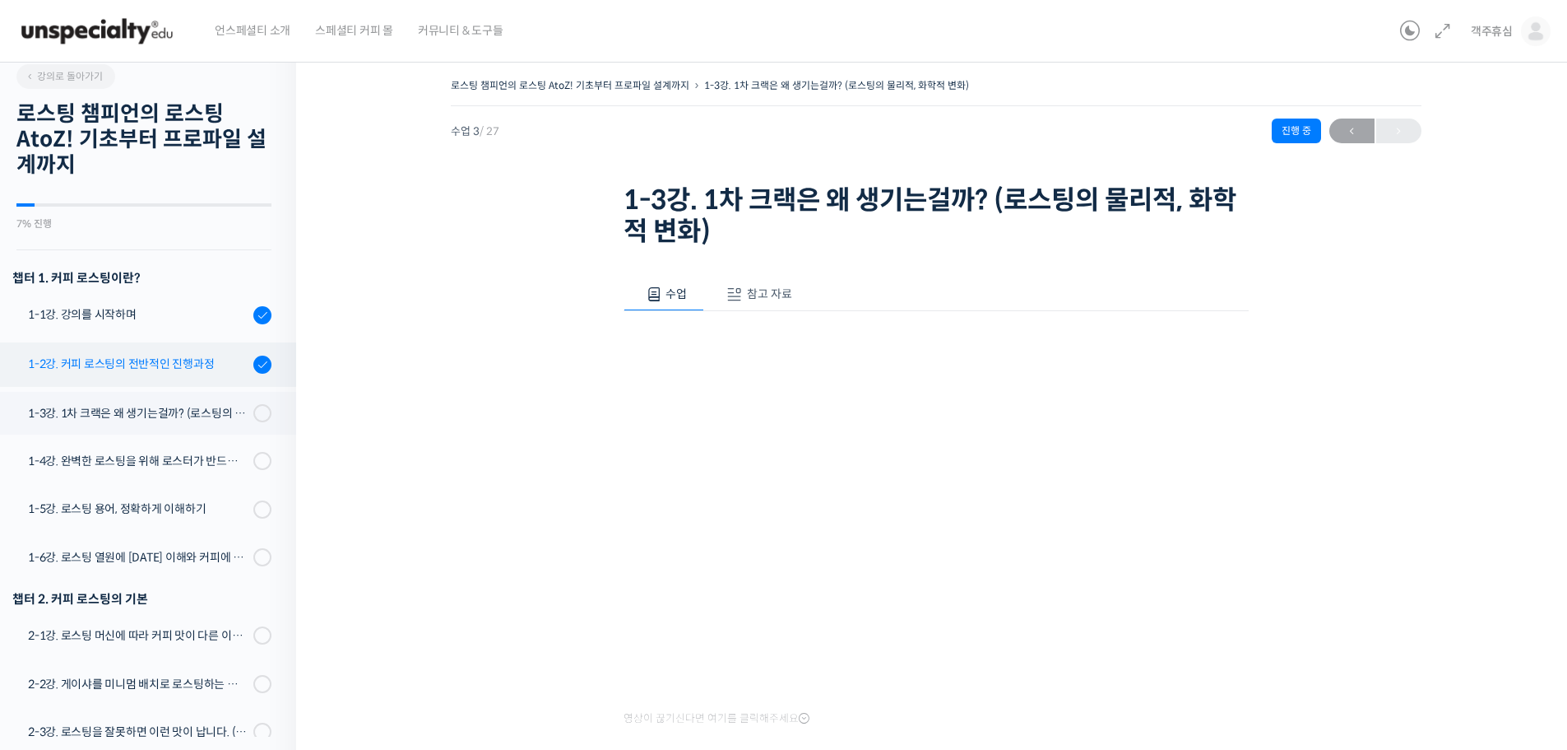
click at [176, 379] on link "1-2강. 커피 로스팅의 전반적인 진행과정" at bounding box center [144, 364] width 304 height 44
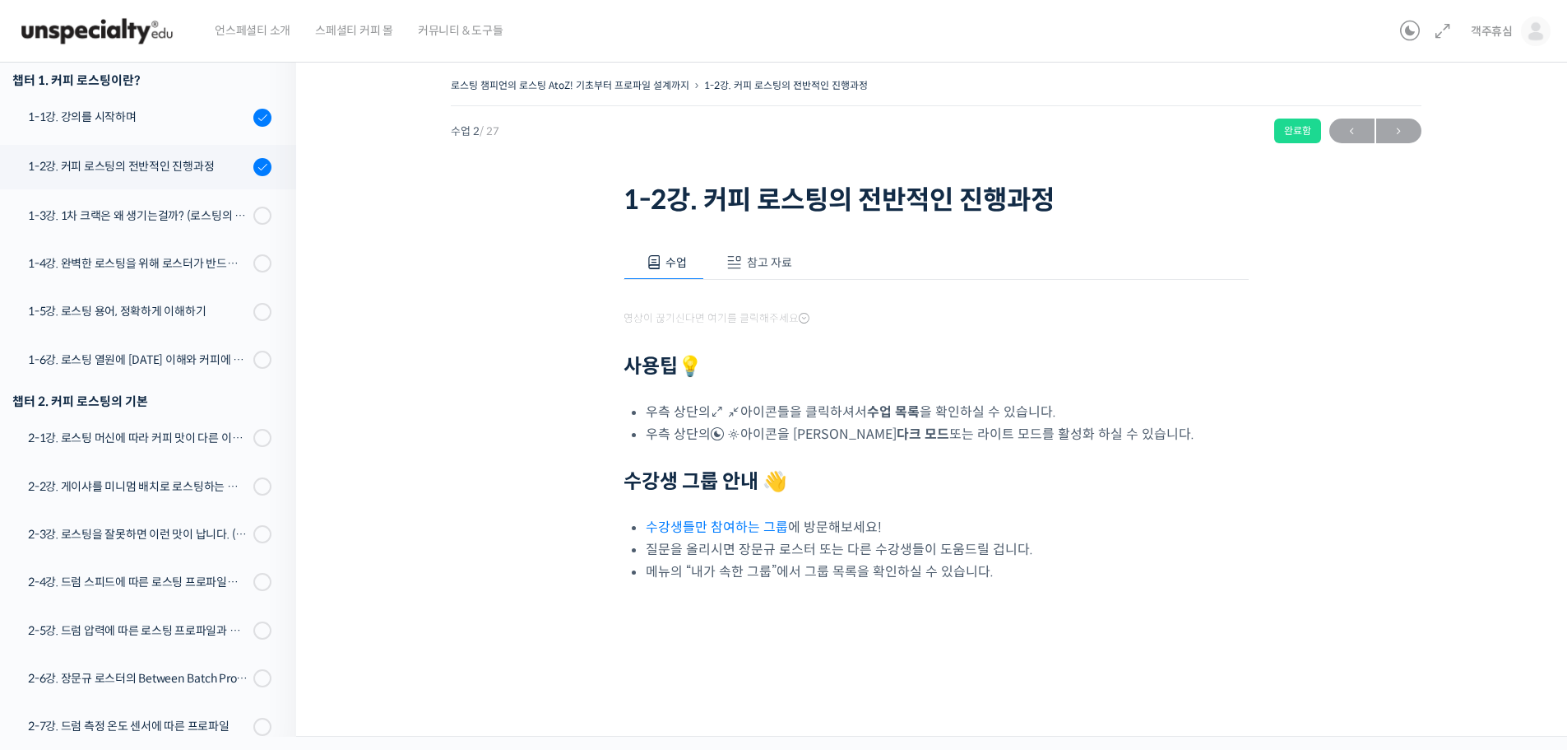
scroll to position [290, 0]
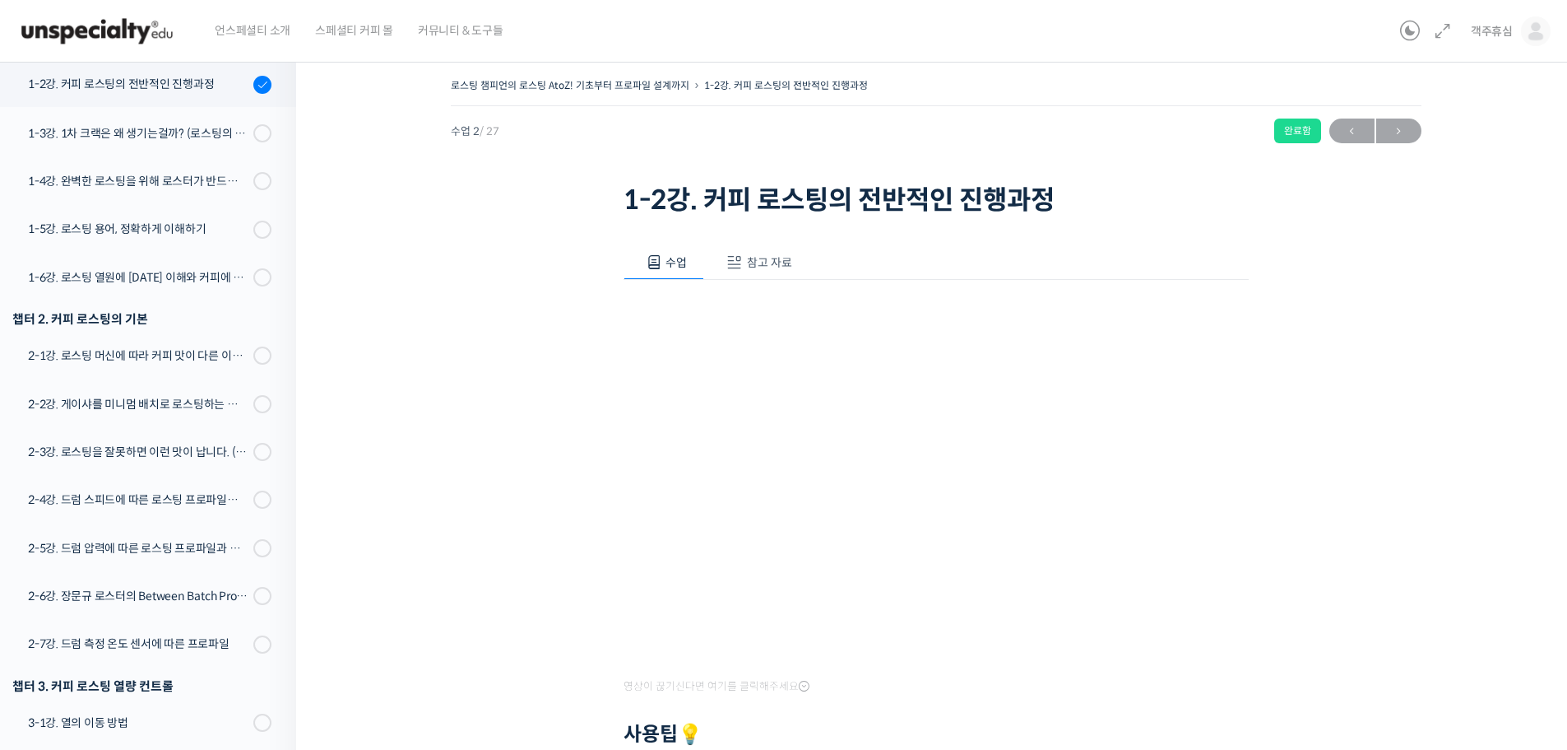
click at [780, 259] on span "참고 자료" at bounding box center [769, 262] width 45 height 15
click at [688, 268] on span "수업" at bounding box center [682, 262] width 21 height 15
click at [189, 127] on div "1-3강. 1차 크랙은 왜 생기는걸까? (로스팅의 물리적, 화학적 변화)" at bounding box center [138, 133] width 221 height 18
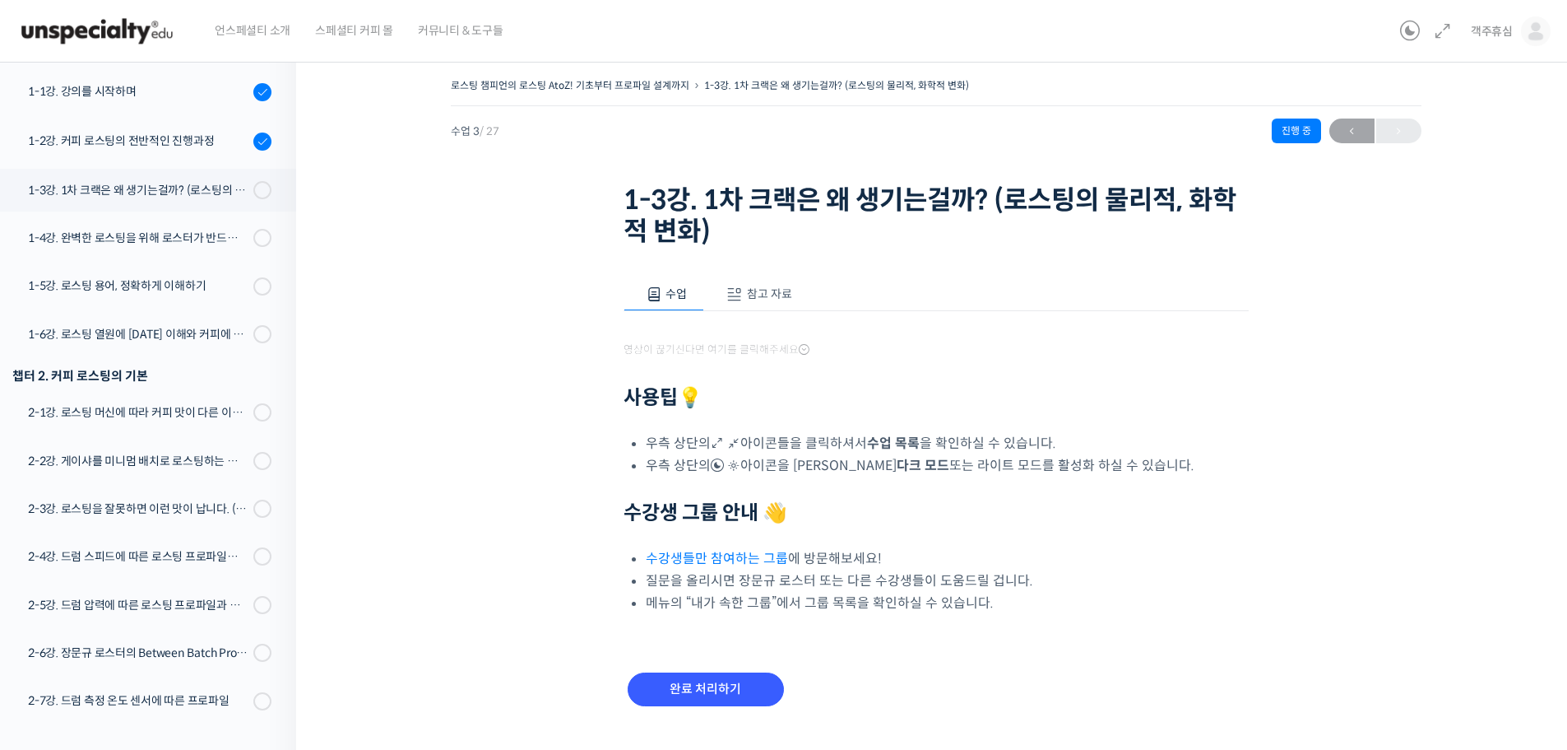
scroll to position [339, 0]
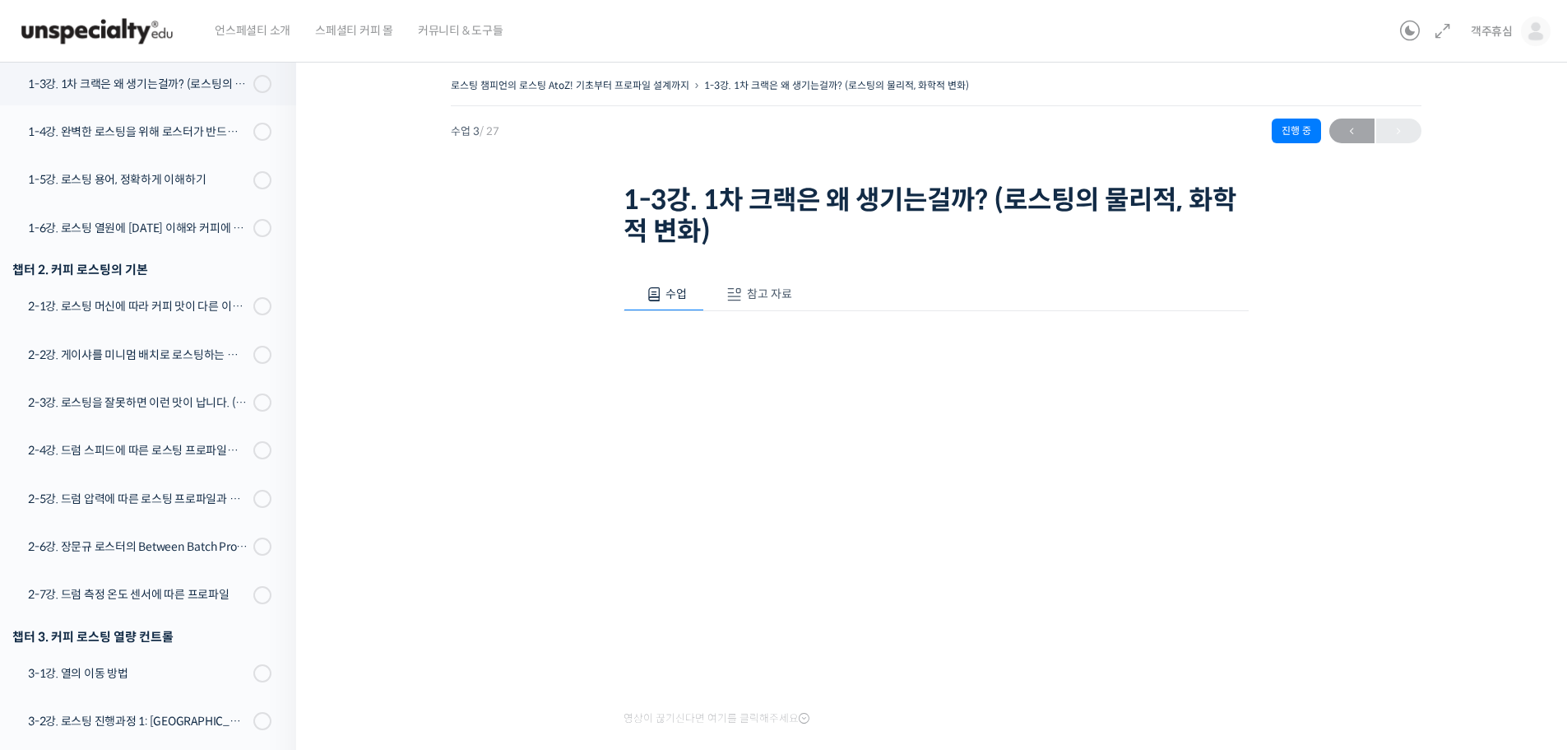
click at [773, 302] on button "참고 자료" at bounding box center [756, 294] width 105 height 35
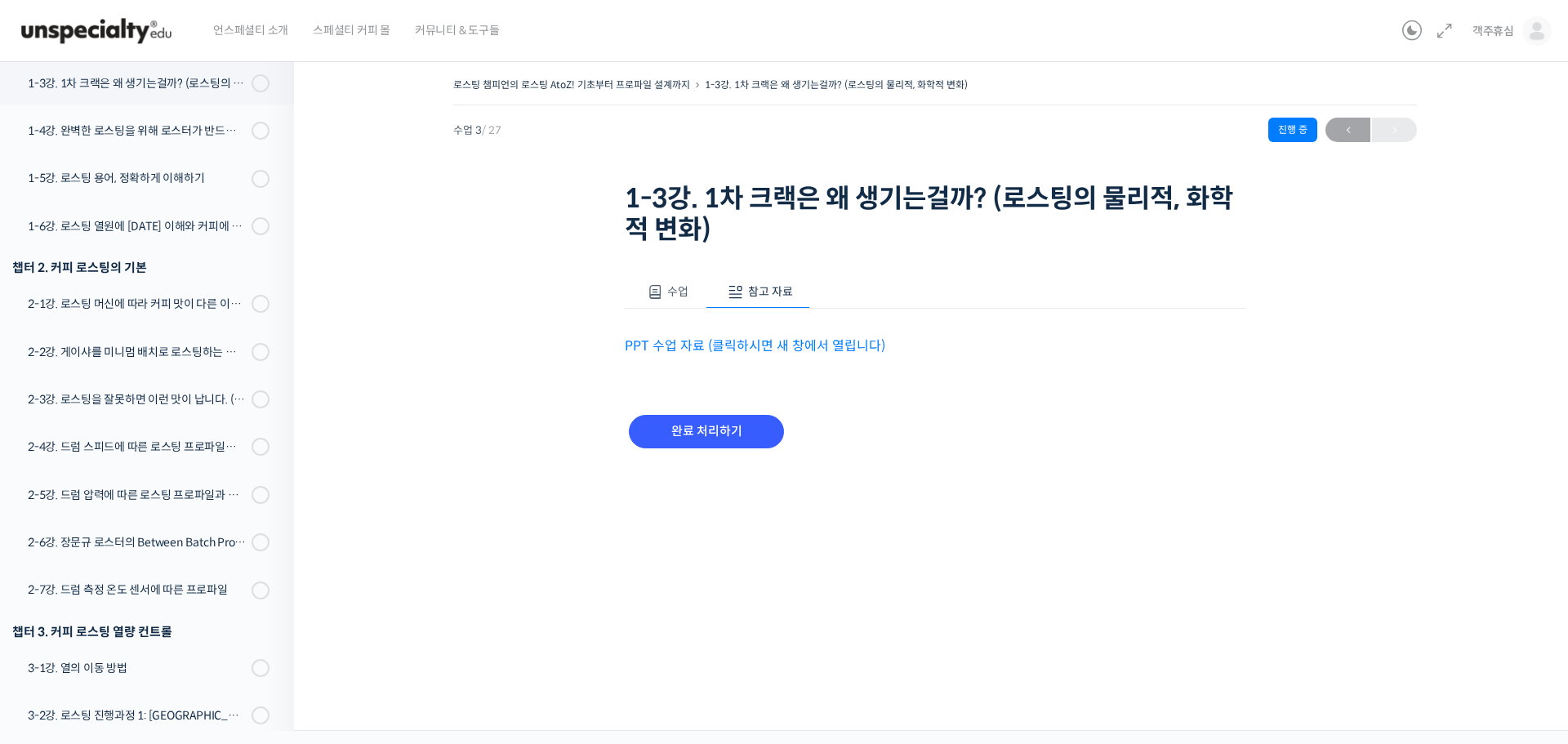
click at [677, 292] on span "수업" at bounding box center [677, 291] width 21 height 15
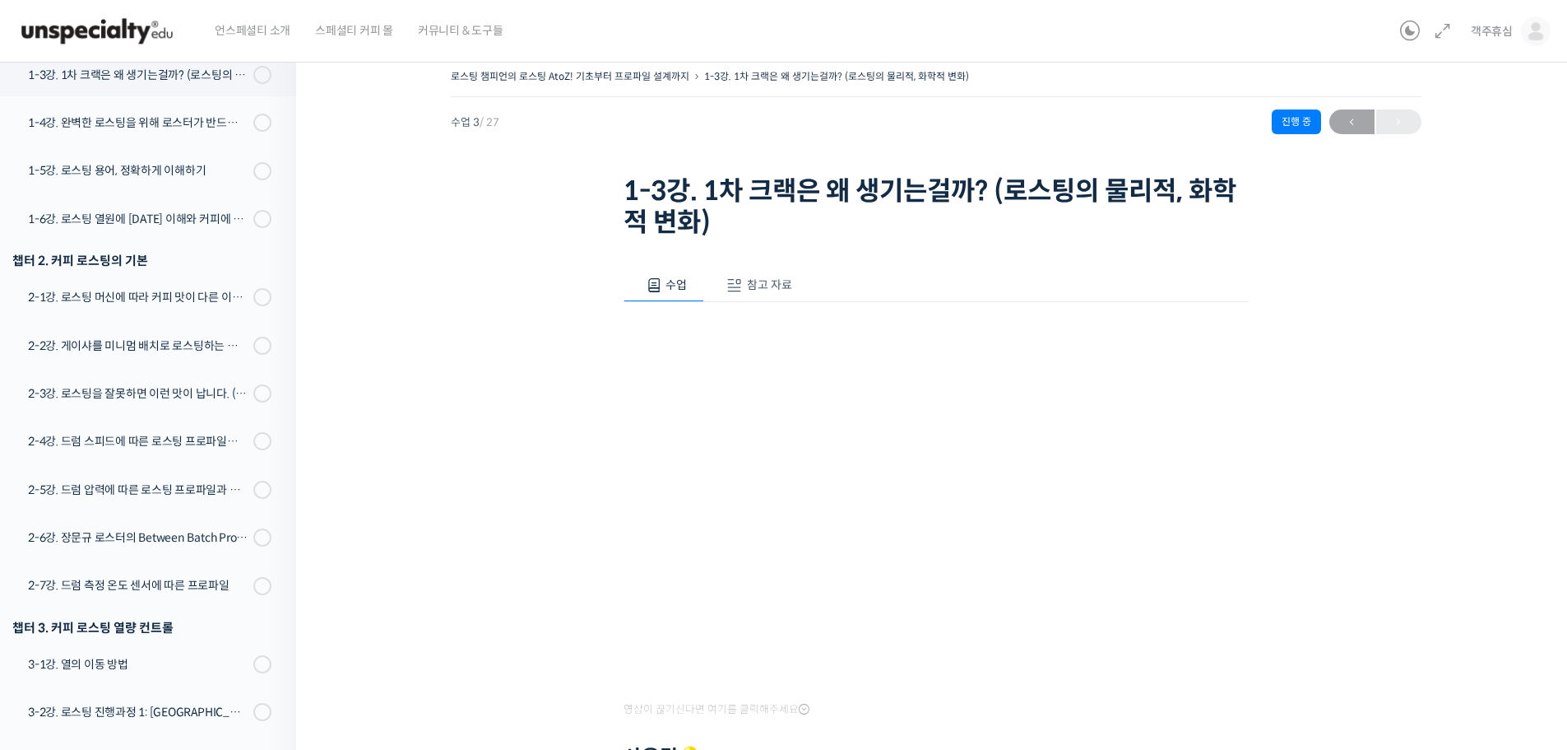
scroll to position [0, 0]
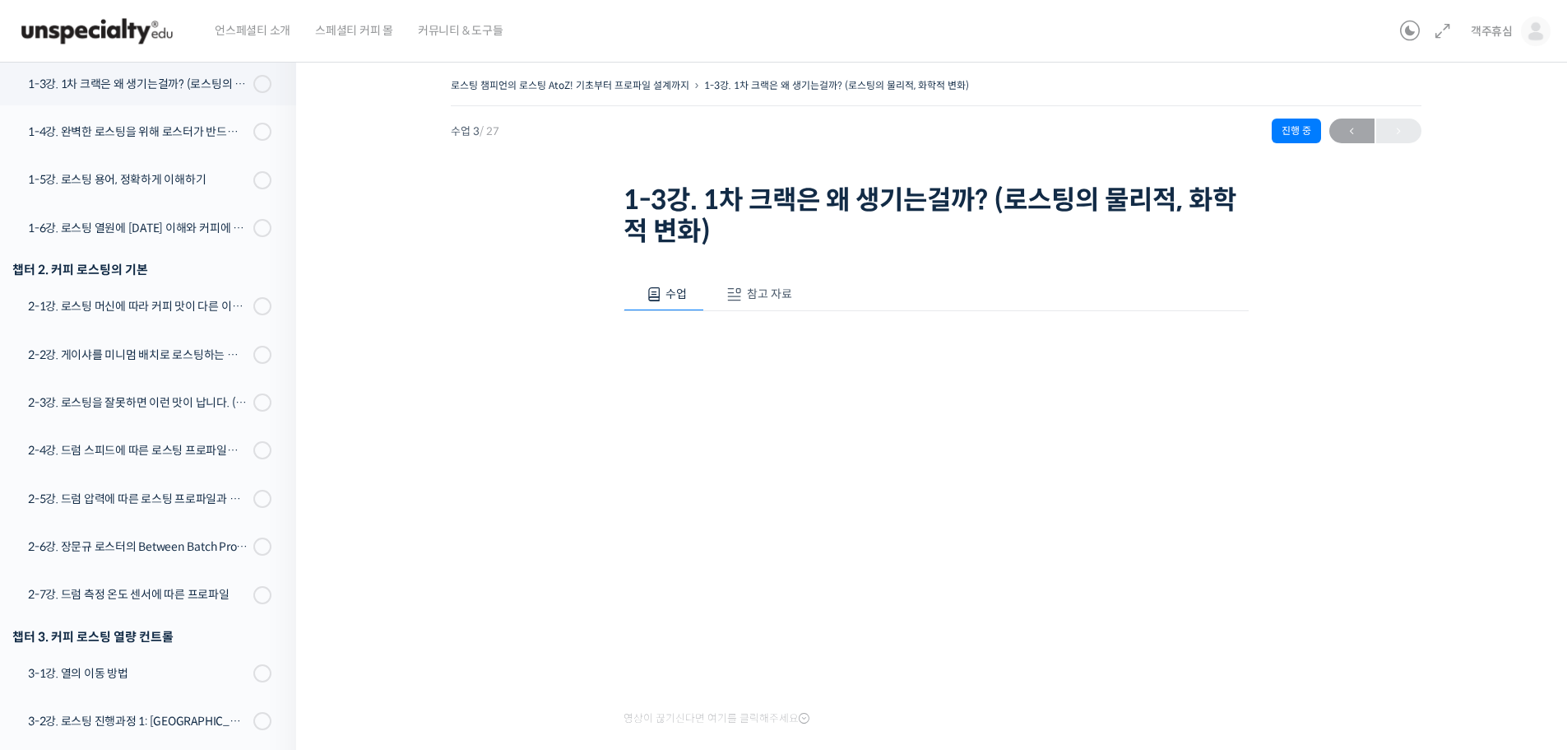
click at [766, 286] on span "참고 자료" at bounding box center [769, 293] width 45 height 15
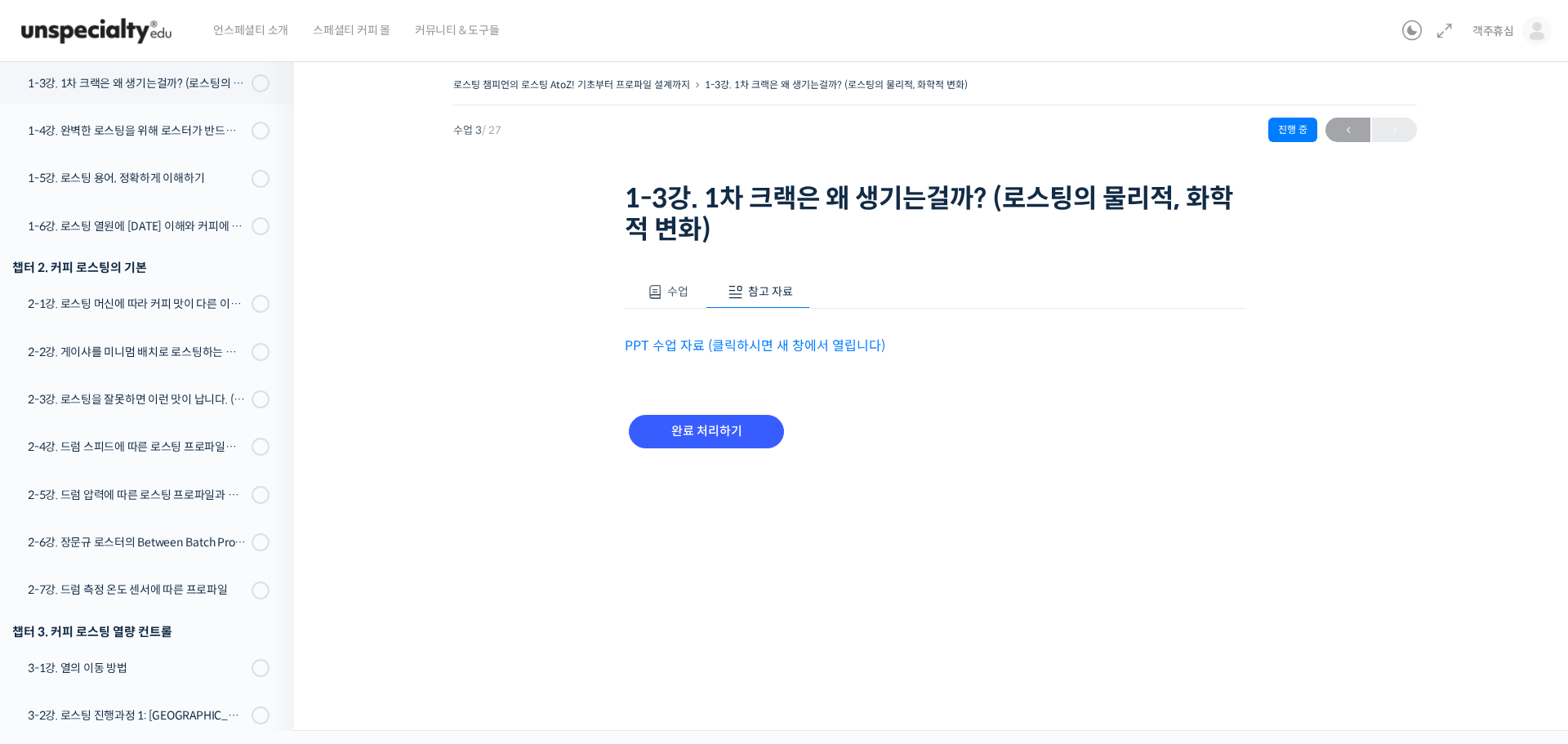
click at [674, 291] on span "수업" at bounding box center [677, 291] width 21 height 15
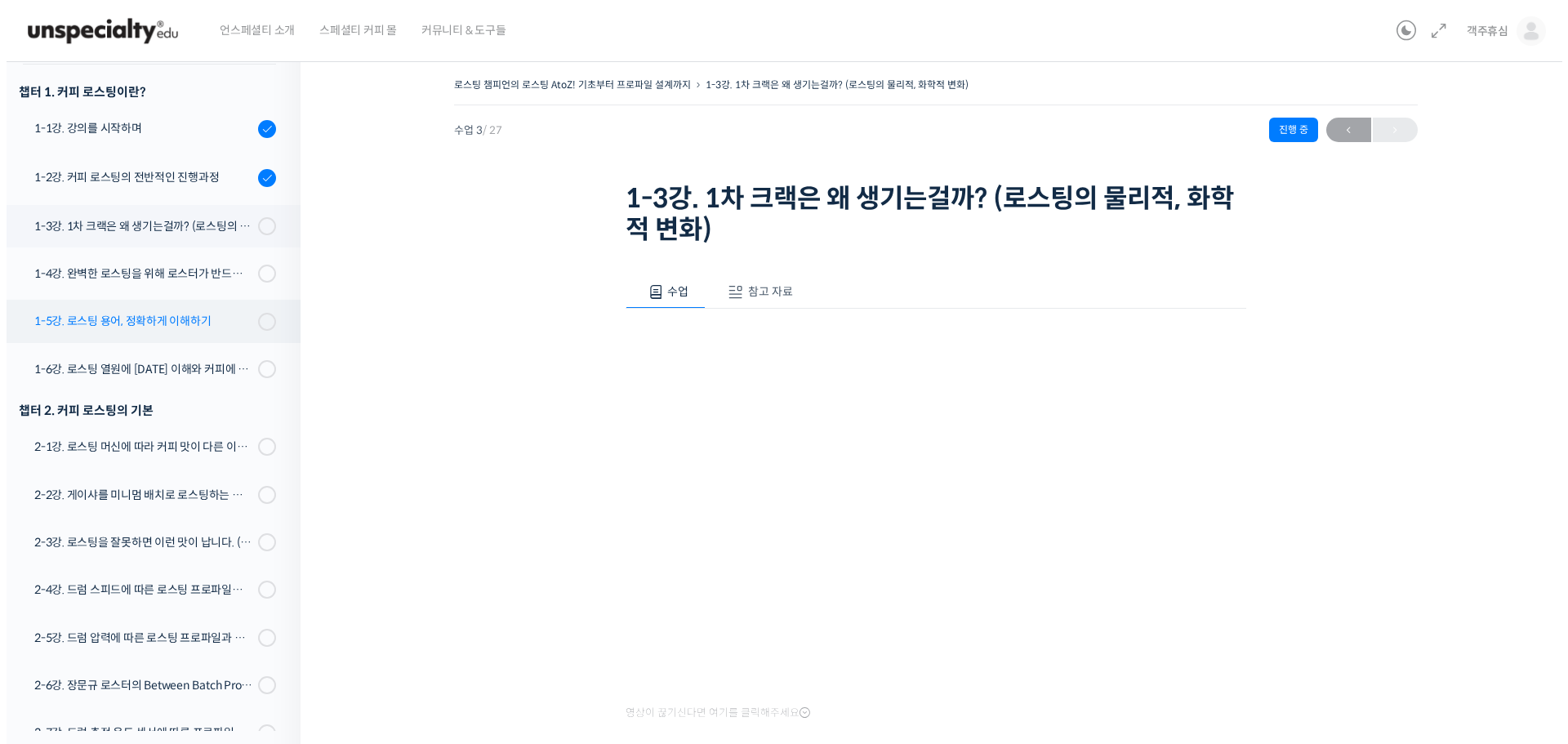
scroll to position [173, 0]
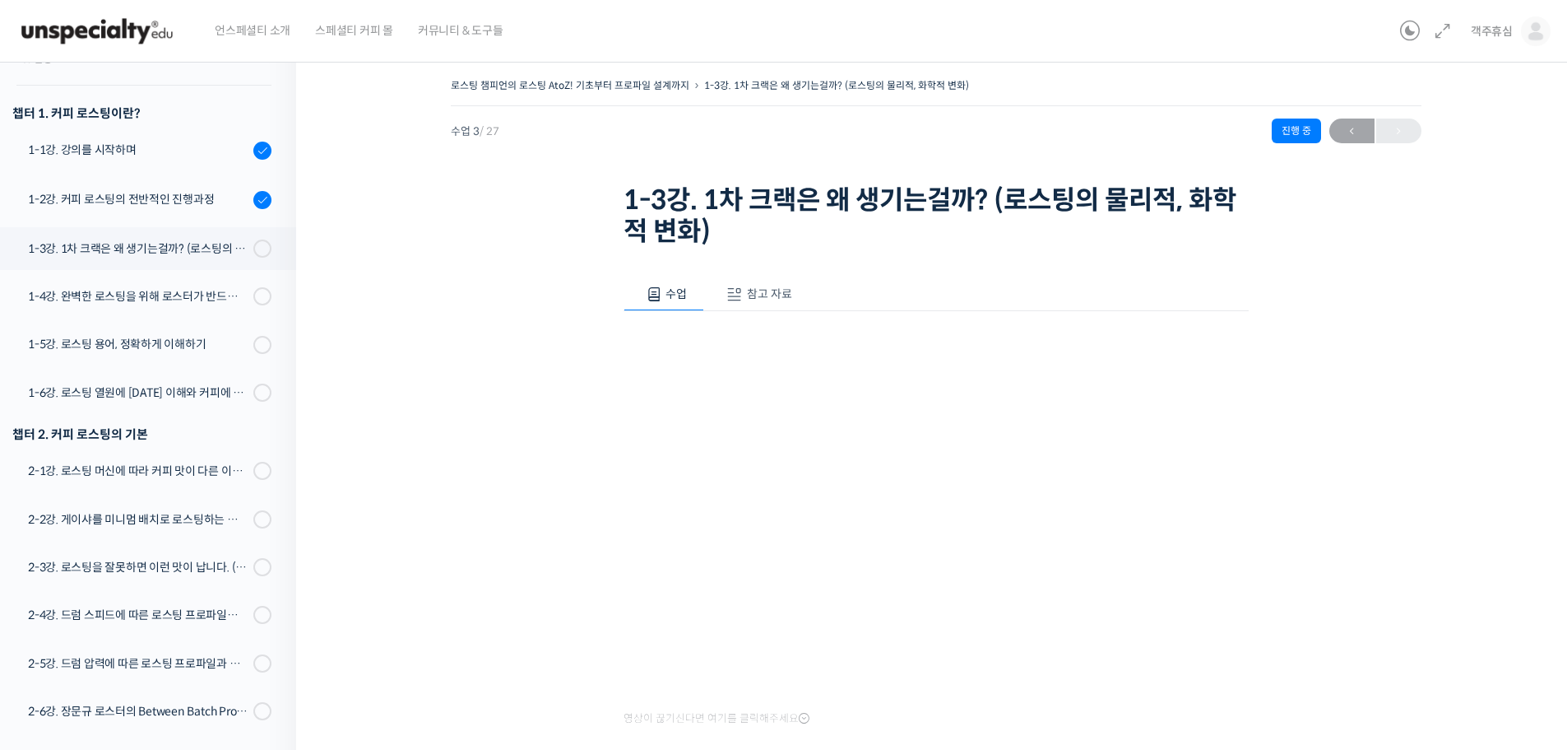
click at [770, 286] on span "참고 자료" at bounding box center [769, 293] width 45 height 15
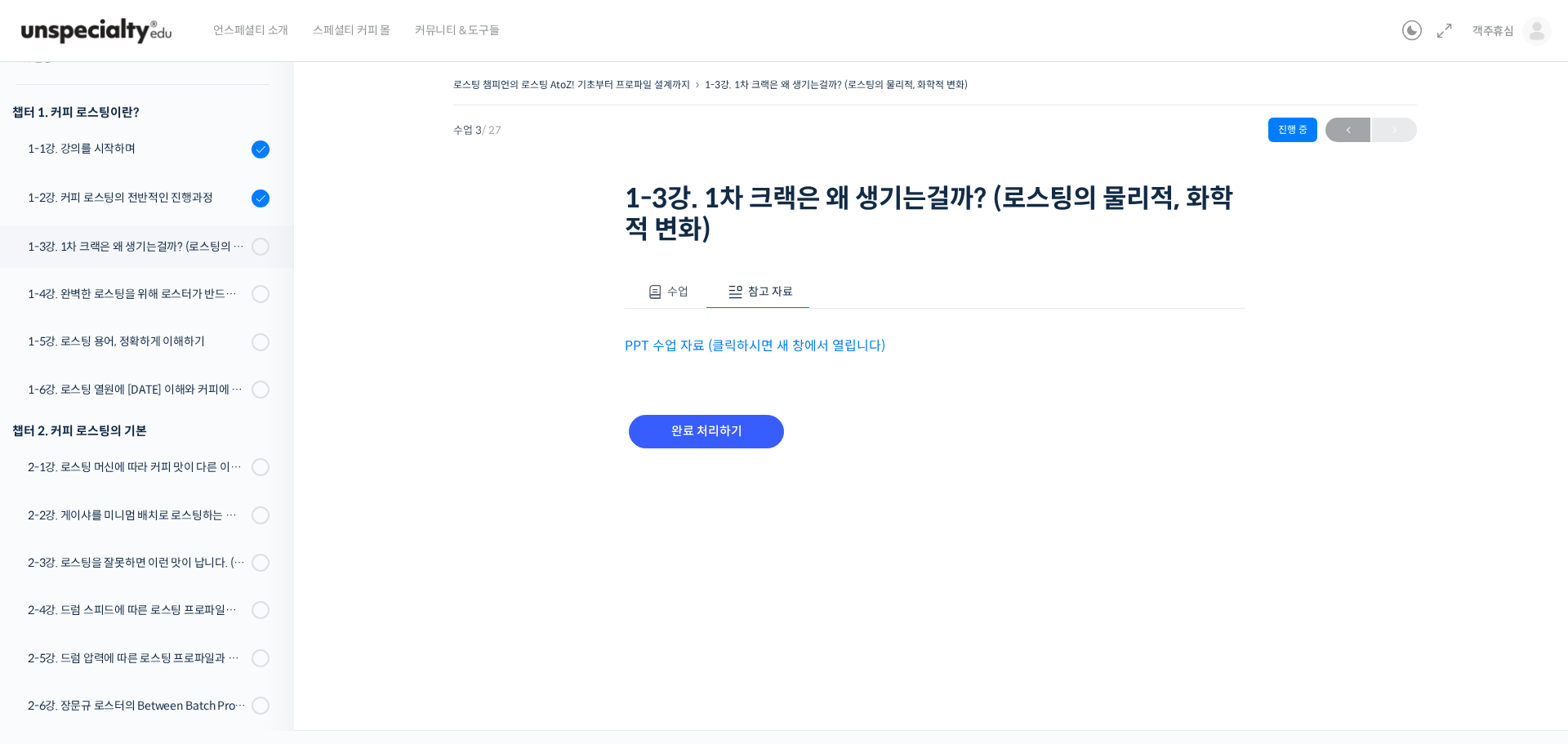
click at [764, 347] on link "PPT 수업 자료 (클릭하시면 새 창에서 열립니다)" at bounding box center [754, 345] width 260 height 17
click at [727, 431] on input "완료 처리하기" at bounding box center [707, 432] width 155 height 34
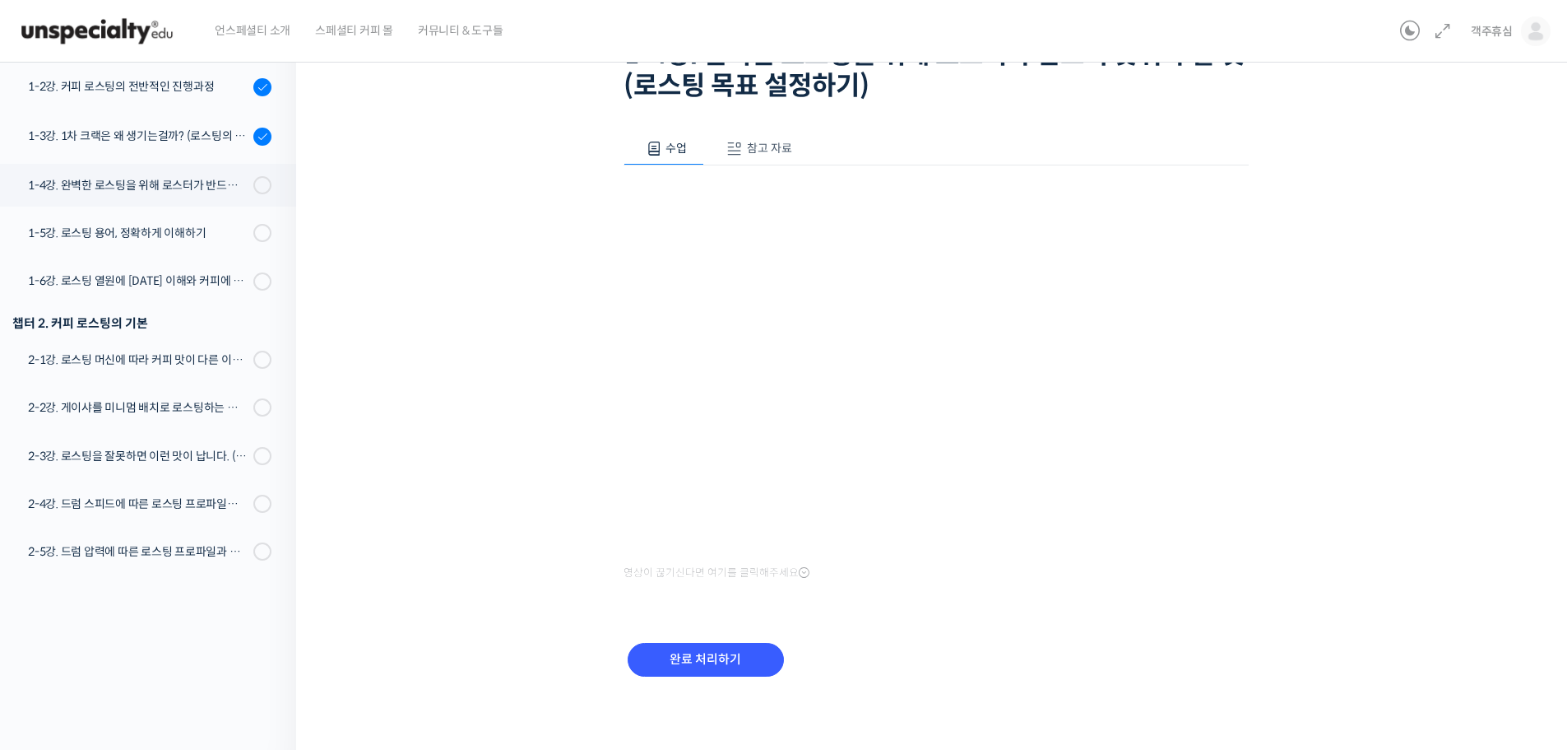
scroll to position [150, 0]
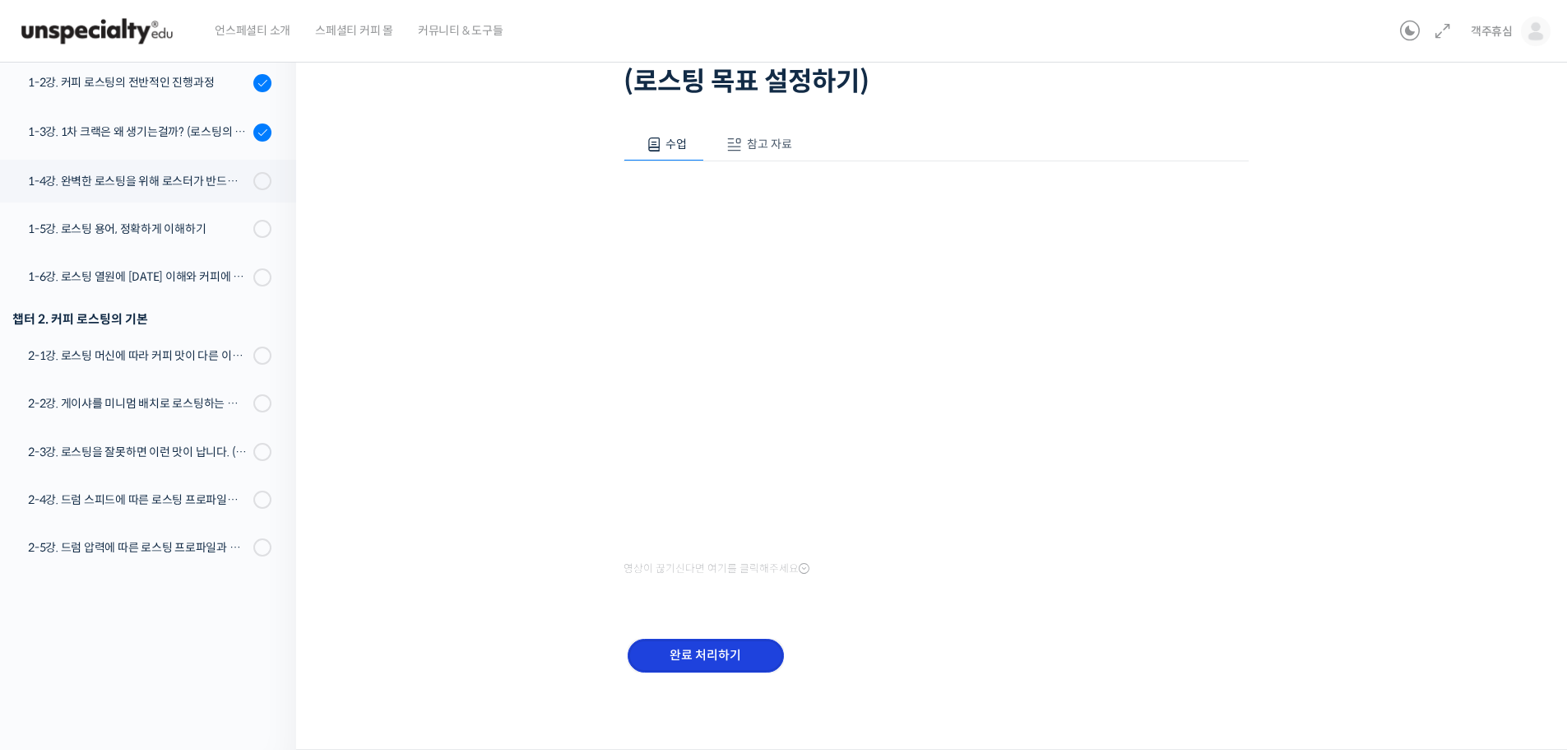
click at [731, 658] on input "완료 처리하기" at bounding box center [706, 655] width 156 height 34
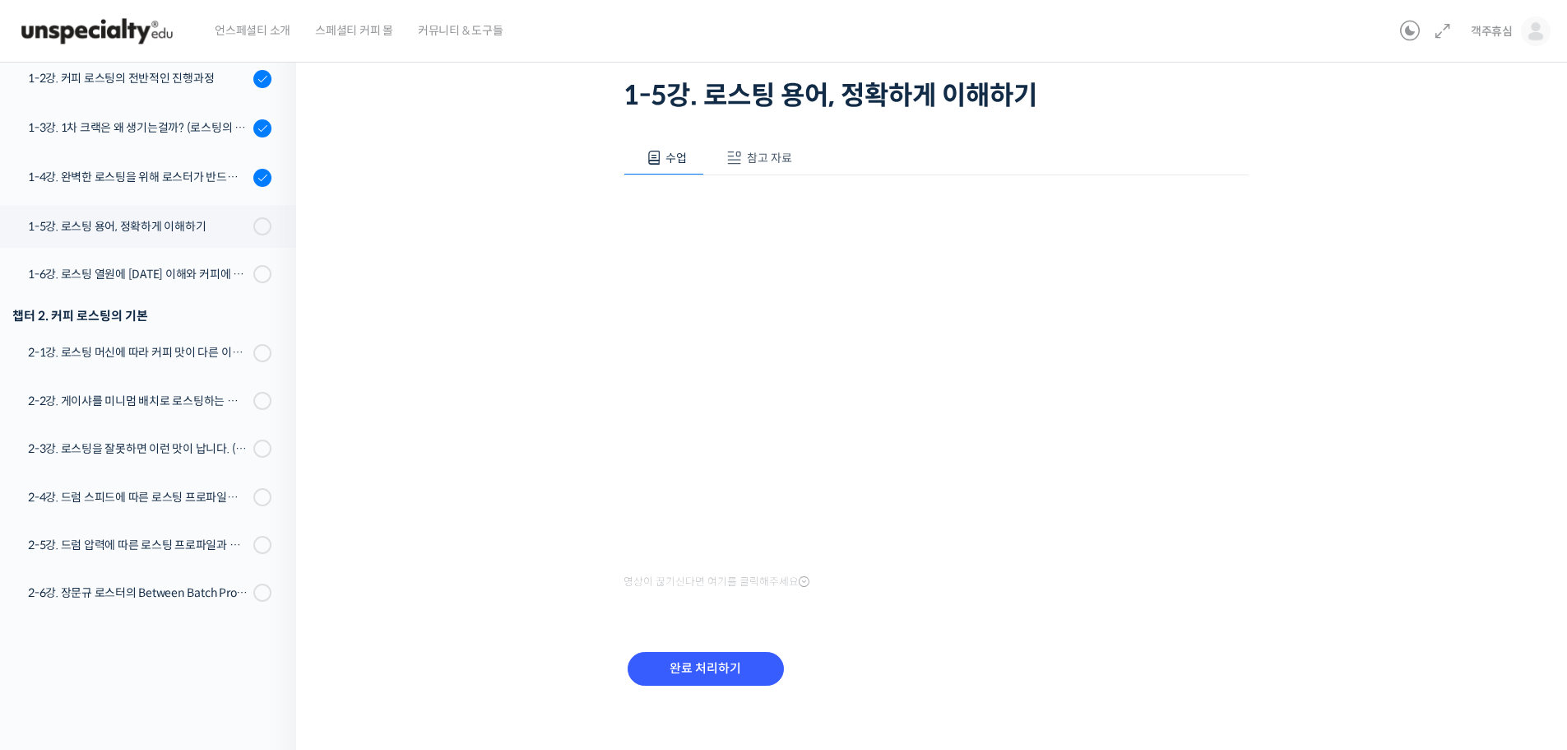
scroll to position [118, 0]
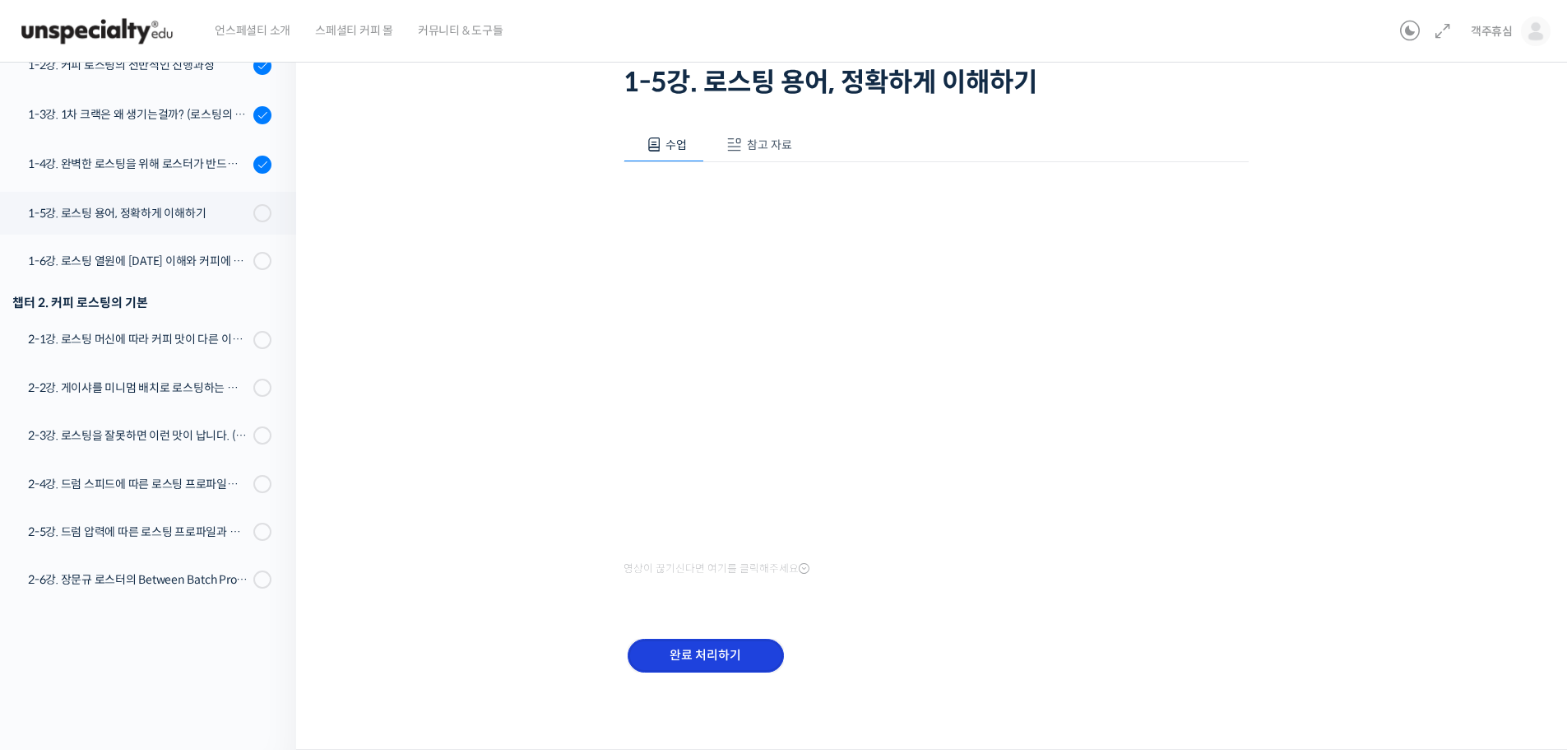
click at [736, 648] on input "완료 처리하기" at bounding box center [706, 655] width 156 height 34
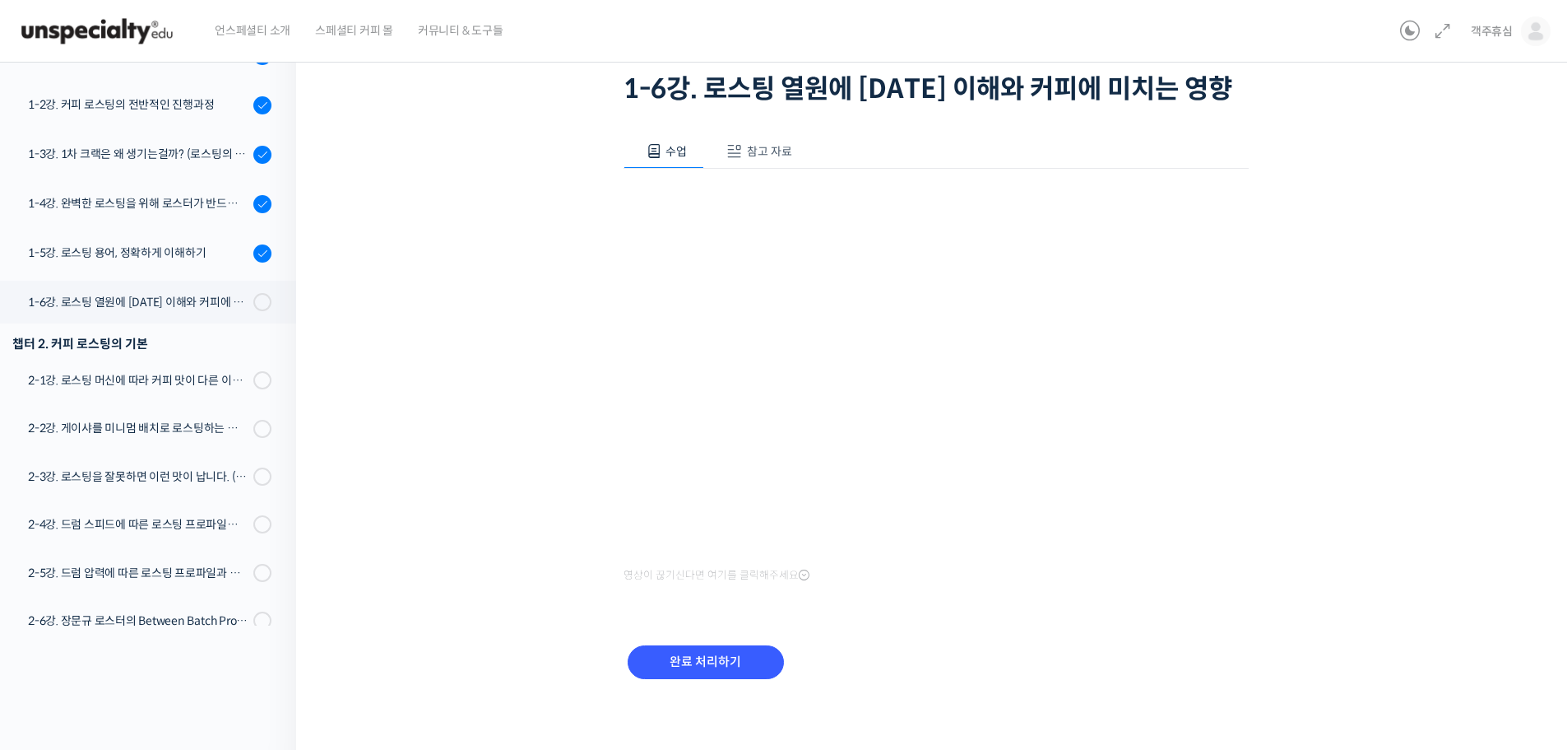
scroll to position [118, 0]
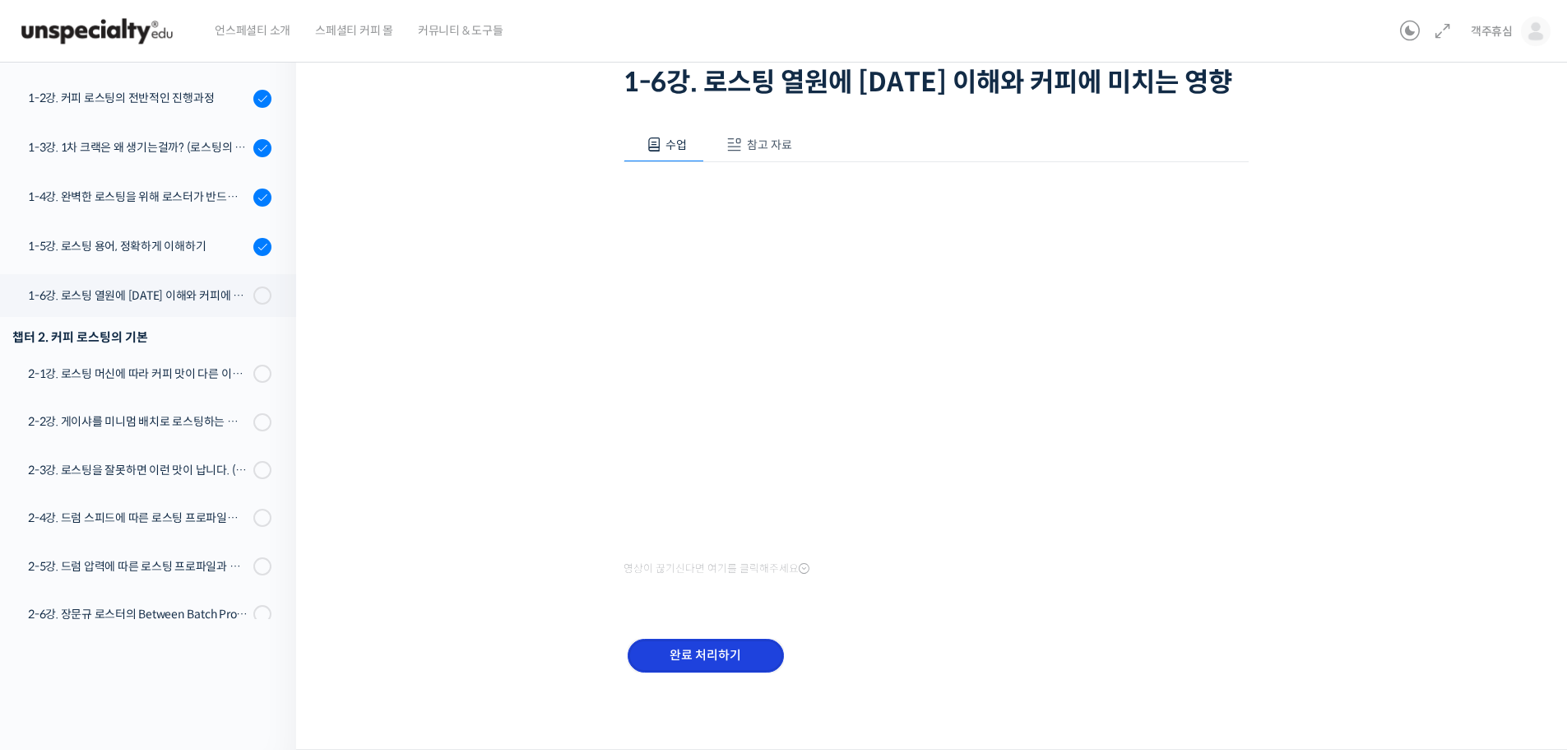
click at [683, 660] on input "완료 처리하기" at bounding box center [706, 655] width 156 height 34
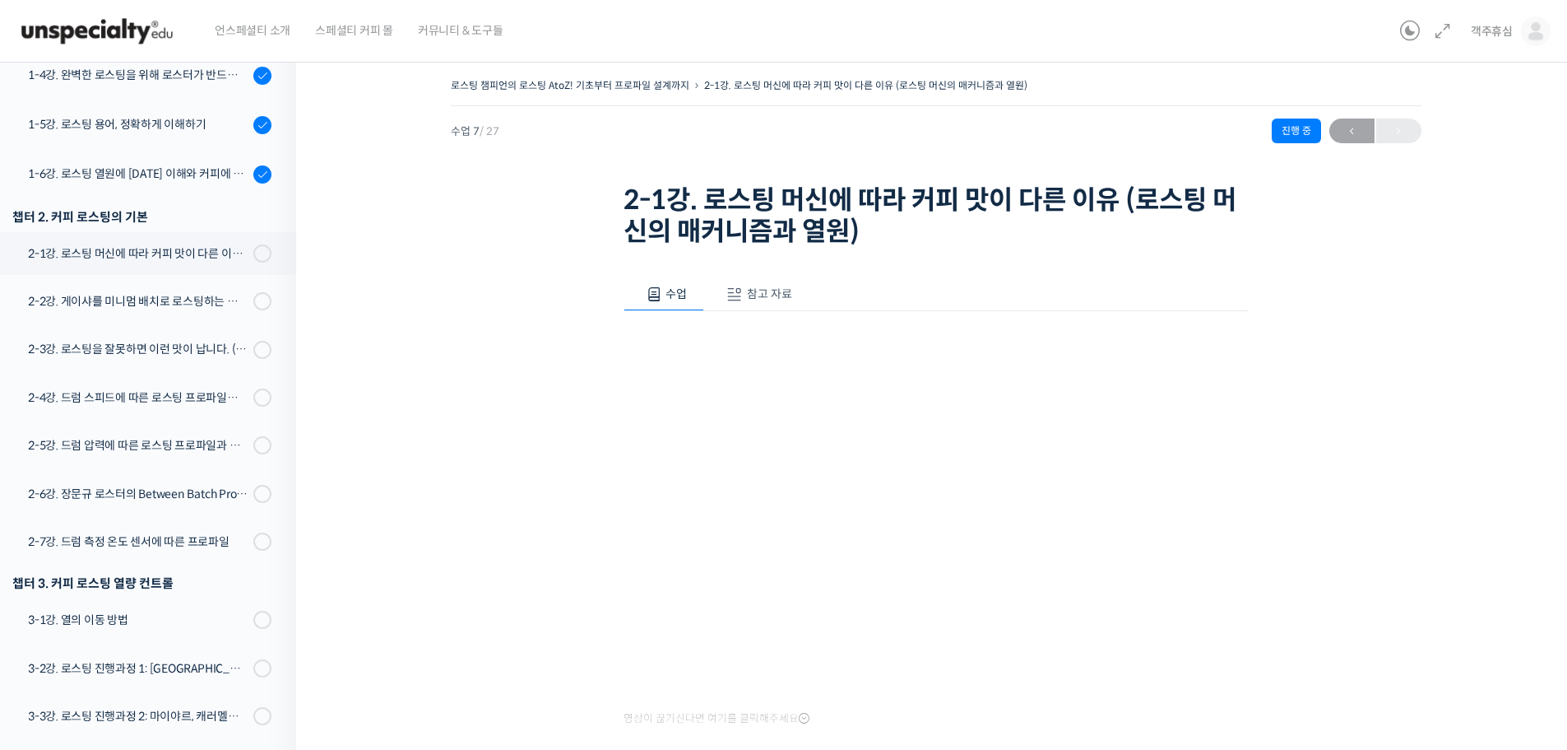
scroll to position [536, 0]
